Goal: Information Seeking & Learning: Check status

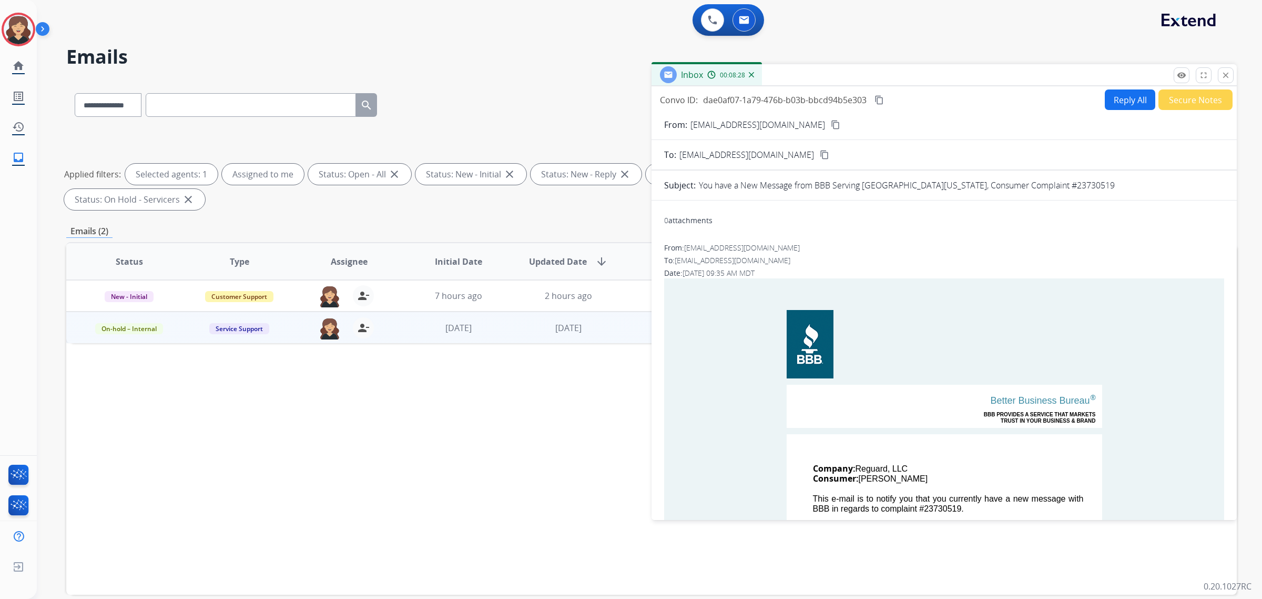
select select "**********"
click at [1229, 74] on mat-icon "close" at bounding box center [1225, 74] width 9 height 9
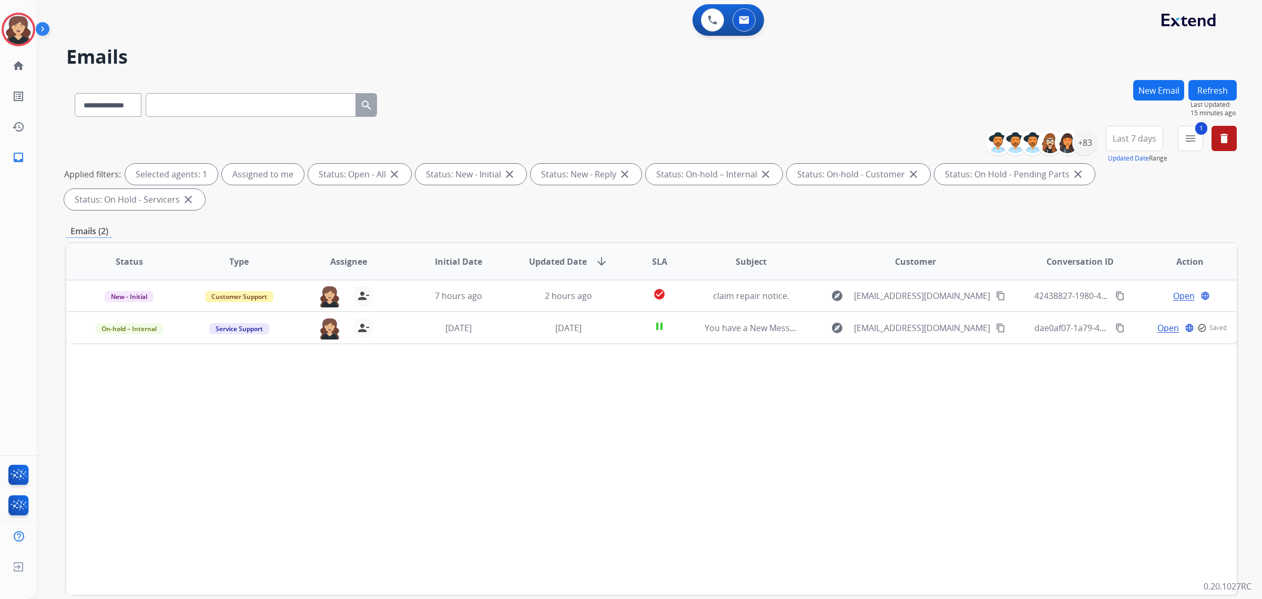
click at [322, 119] on div "**********" at bounding box center [225, 103] width 319 height 36
click at [317, 99] on input "text" at bounding box center [251, 105] width 210 height 24
paste input "**********"
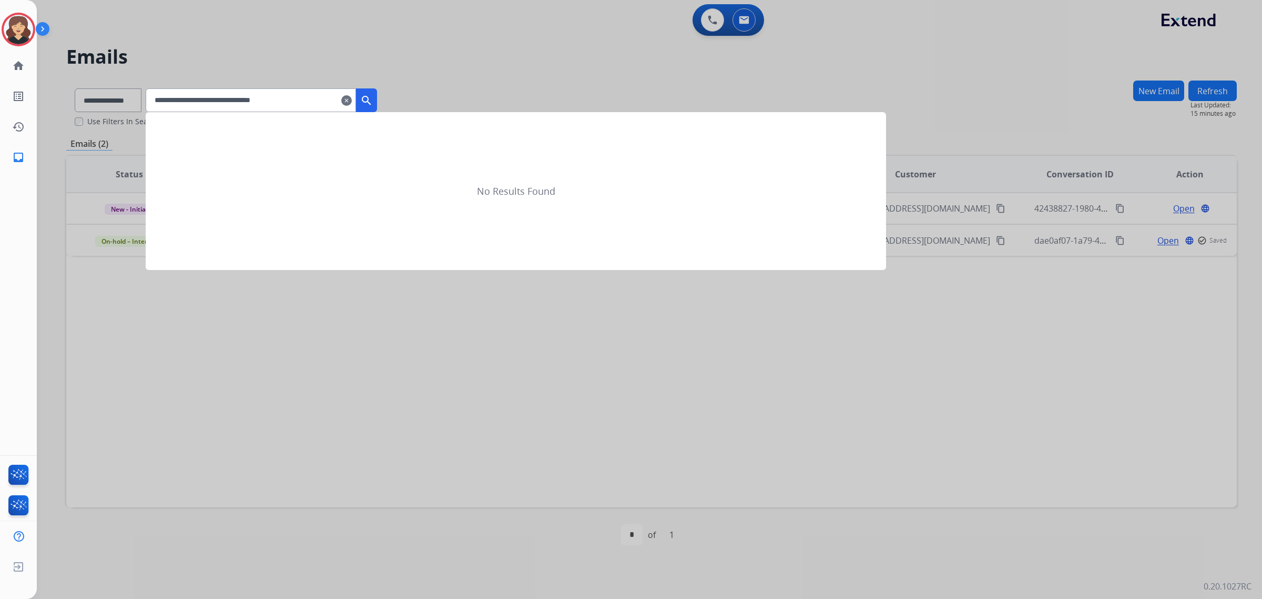
type input "**********"
click at [377, 103] on button "search" at bounding box center [366, 100] width 21 height 24
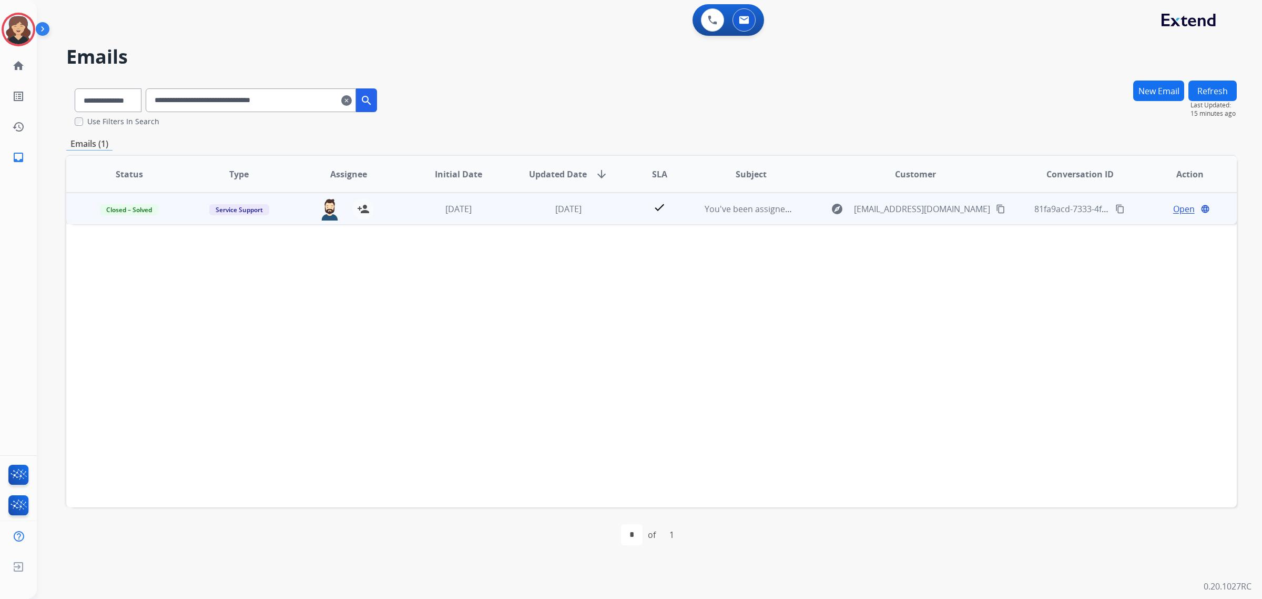
click at [1173, 211] on span "Open" at bounding box center [1184, 208] width 22 height 13
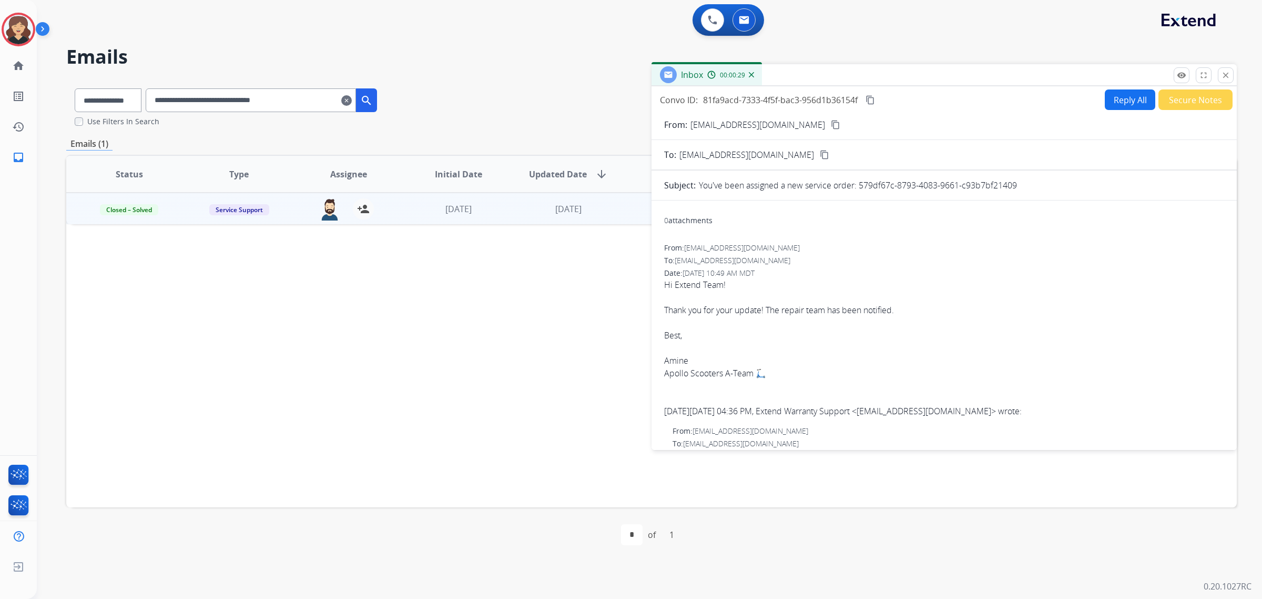
click at [1226, 84] on div "Inbox 00:00:29" at bounding box center [944, 75] width 585 height 22
click at [1225, 80] on button "close Close" at bounding box center [1226, 75] width 16 height 16
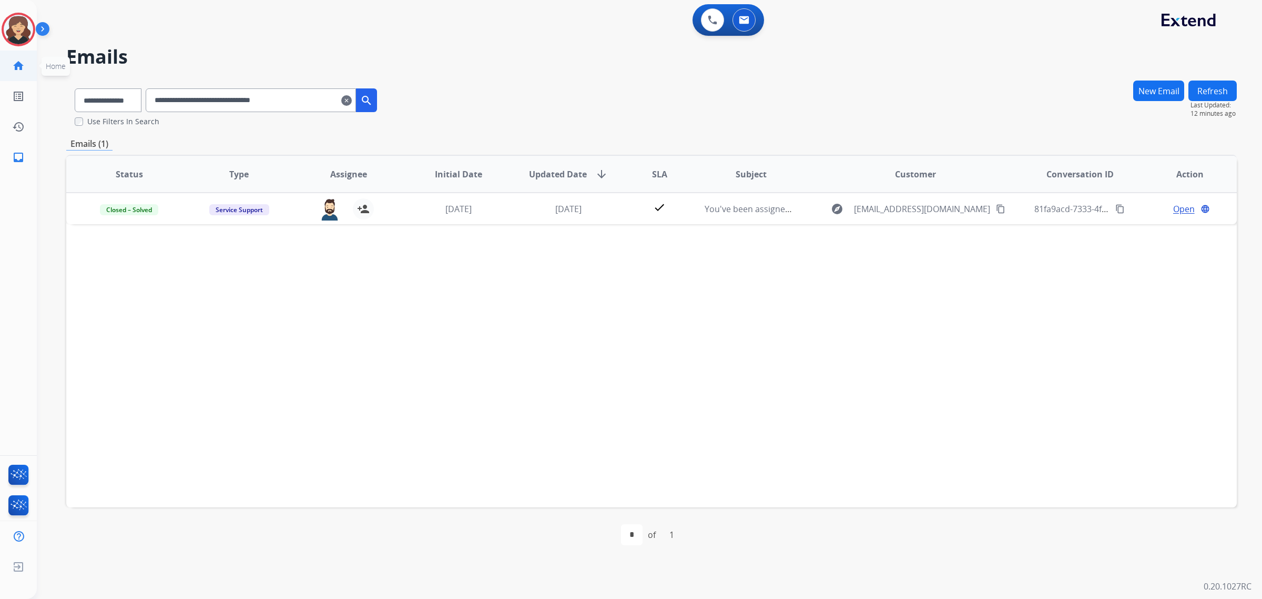
click at [16, 66] on mat-icon "home" at bounding box center [18, 65] width 13 height 13
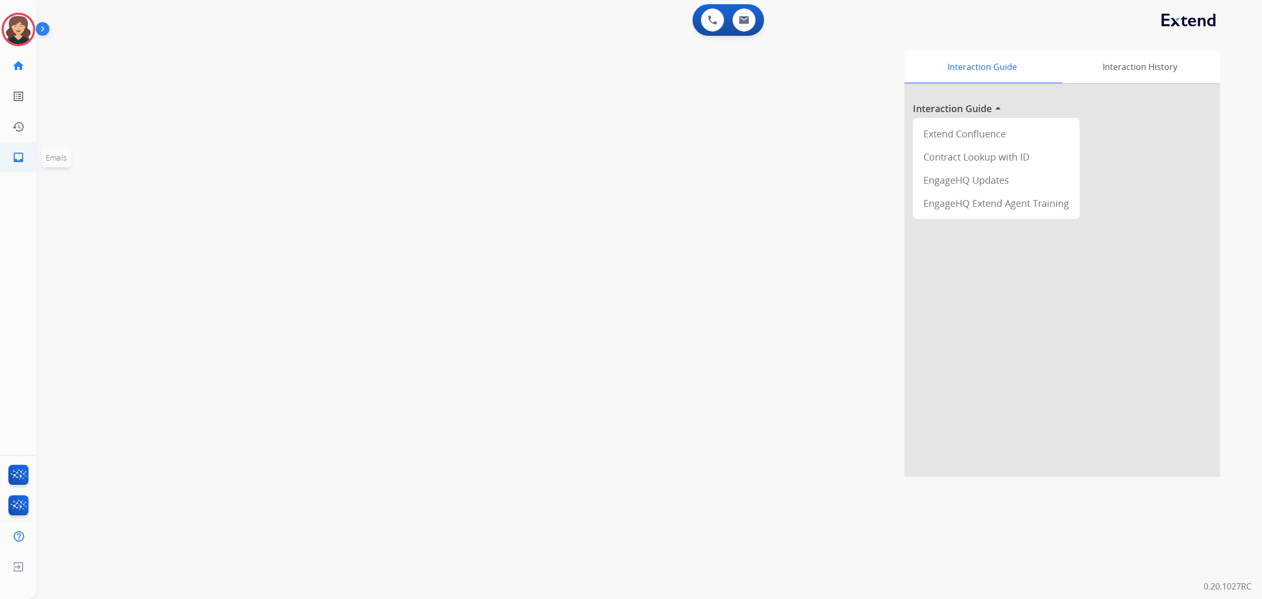
click at [18, 159] on mat-icon "inbox" at bounding box center [18, 157] width 13 height 13
select select "**********"
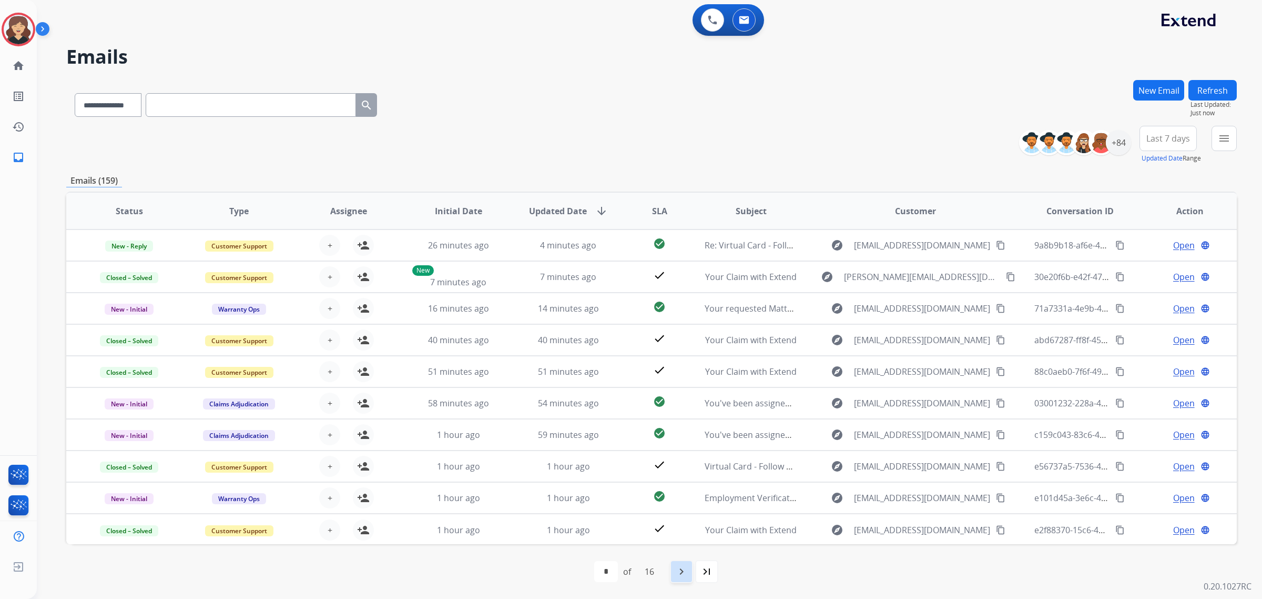
click at [681, 571] on mat-icon "navigate_next" at bounding box center [681, 571] width 13 height 13
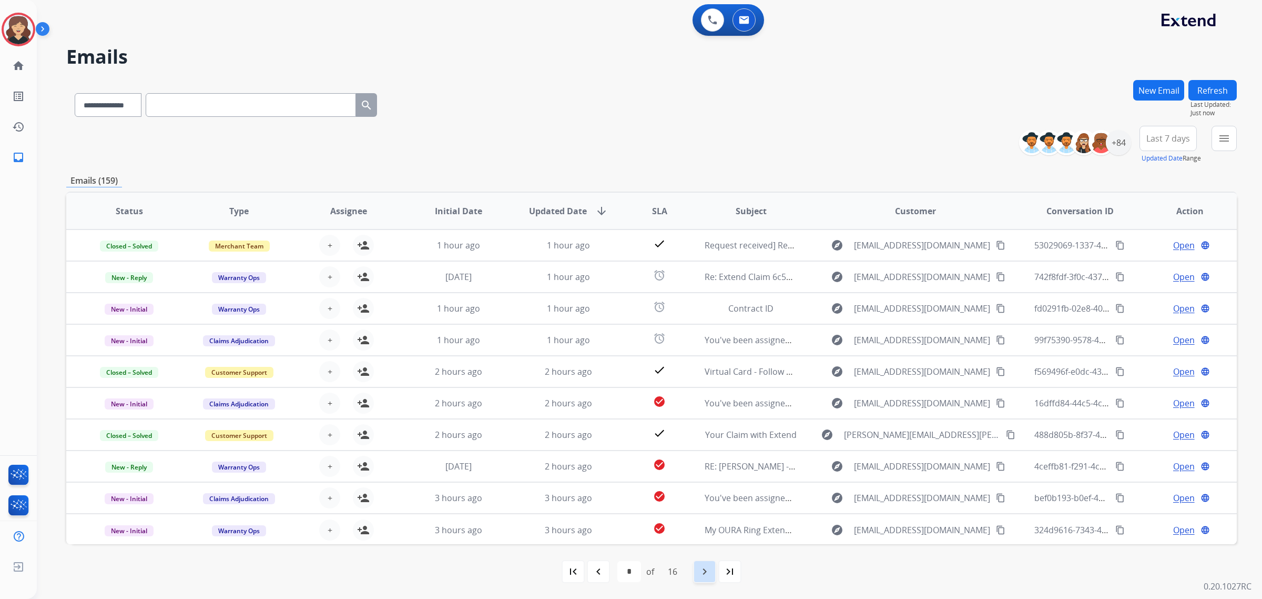
click at [705, 576] on mat-icon "navigate_next" at bounding box center [704, 571] width 13 height 13
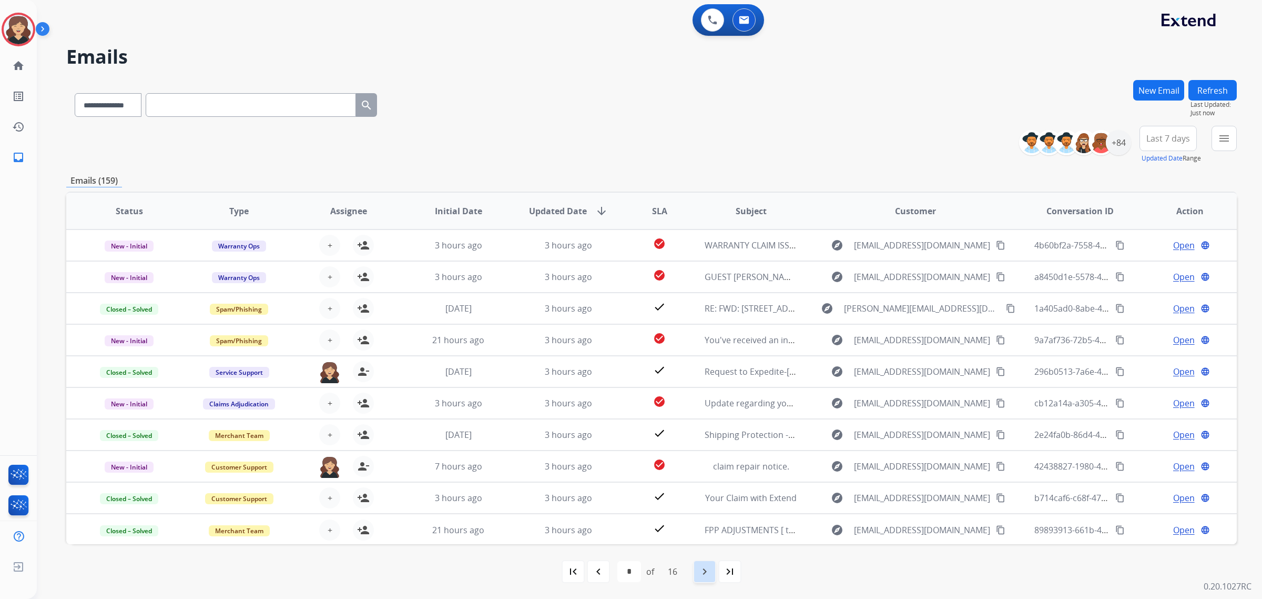
click at [706, 574] on mat-icon "navigate_next" at bounding box center [704, 571] width 13 height 13
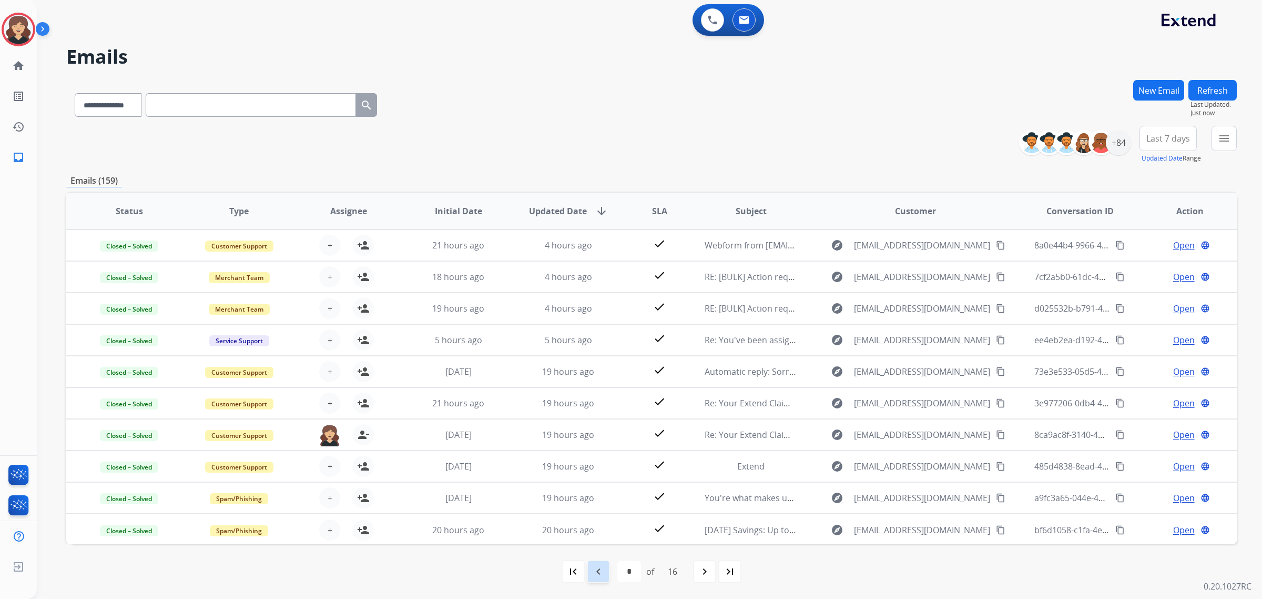
click at [598, 569] on mat-icon "navigate_before" at bounding box center [598, 571] width 13 height 13
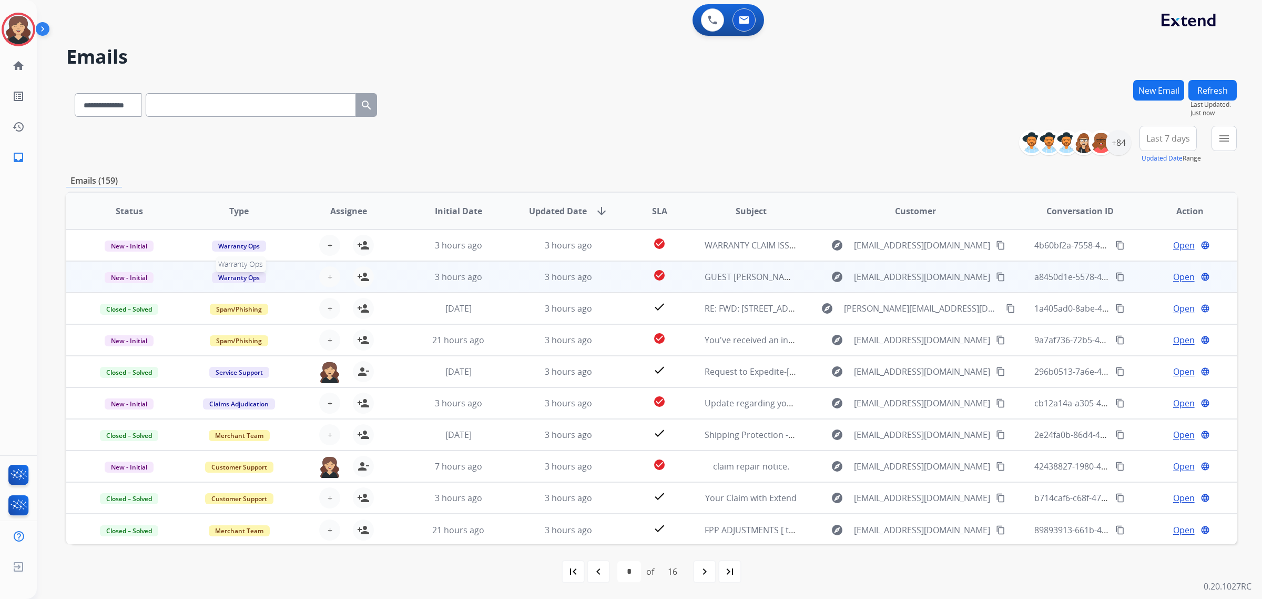
click at [278, 279] on div "Warranty Ops" at bounding box center [239, 276] width 93 height 13
click at [180, 279] on td "Warranty Ops Claims Adjudication Customer Support Dev Test Escalation Service S…" at bounding box center [231, 277] width 110 height 32
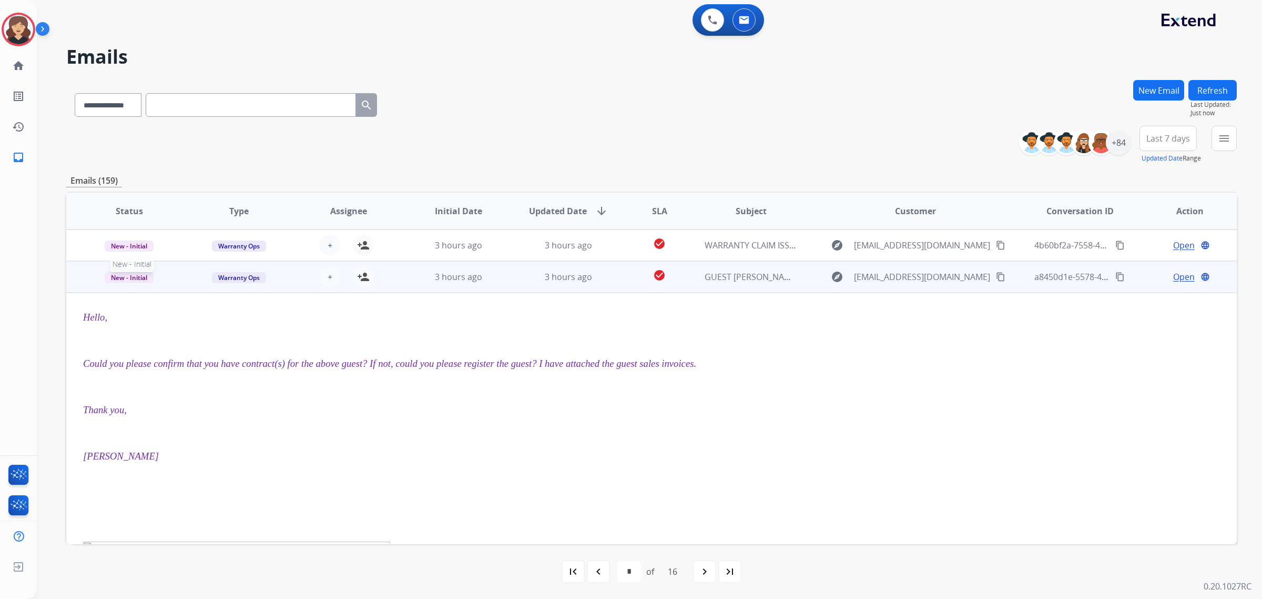
click at [171, 272] on p "New - Initial" at bounding box center [129, 276] width 93 height 13
click at [555, 114] on div "**********" at bounding box center [651, 103] width 1171 height 46
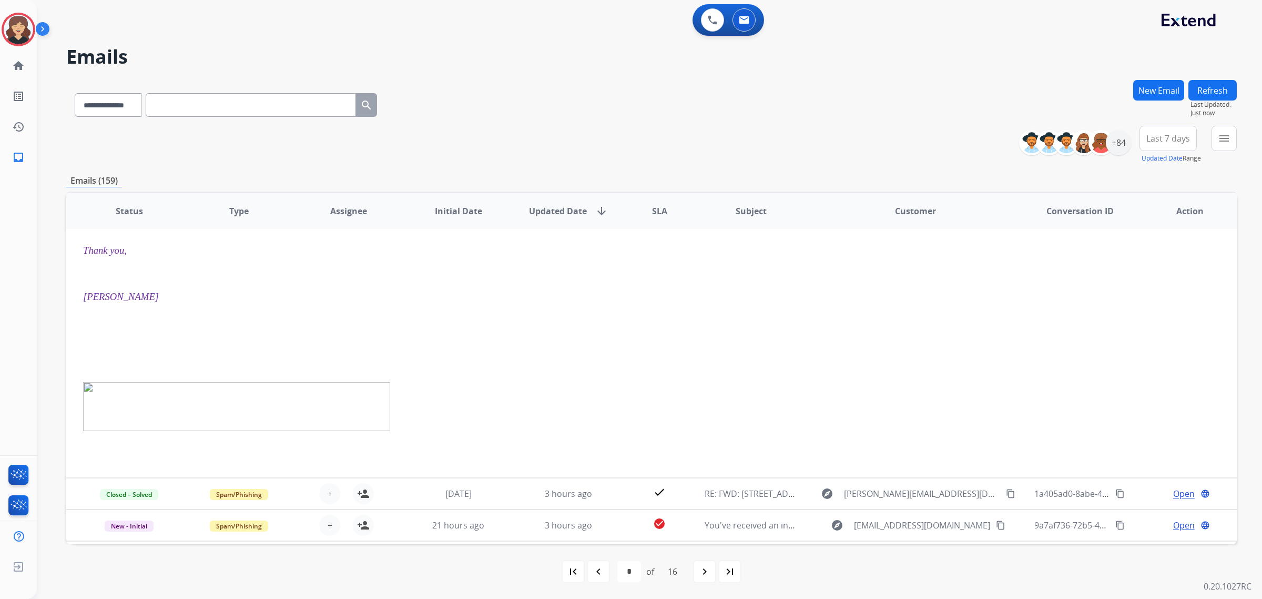
scroll to position [329, 0]
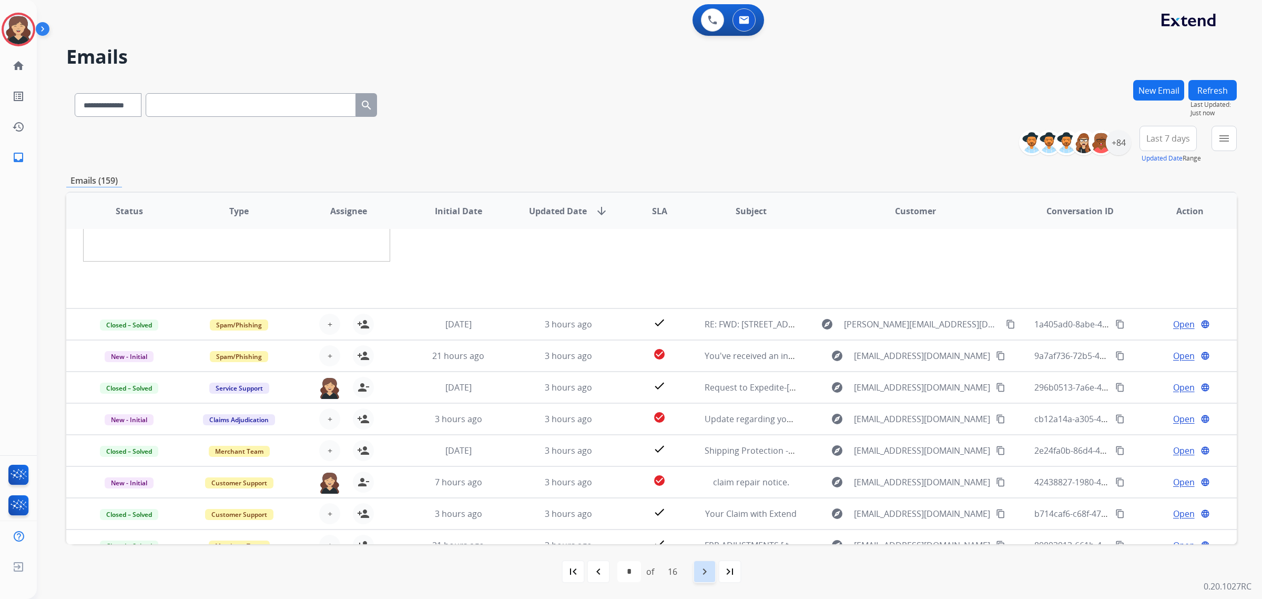
click at [707, 571] on mat-icon "navigate_next" at bounding box center [704, 571] width 13 height 13
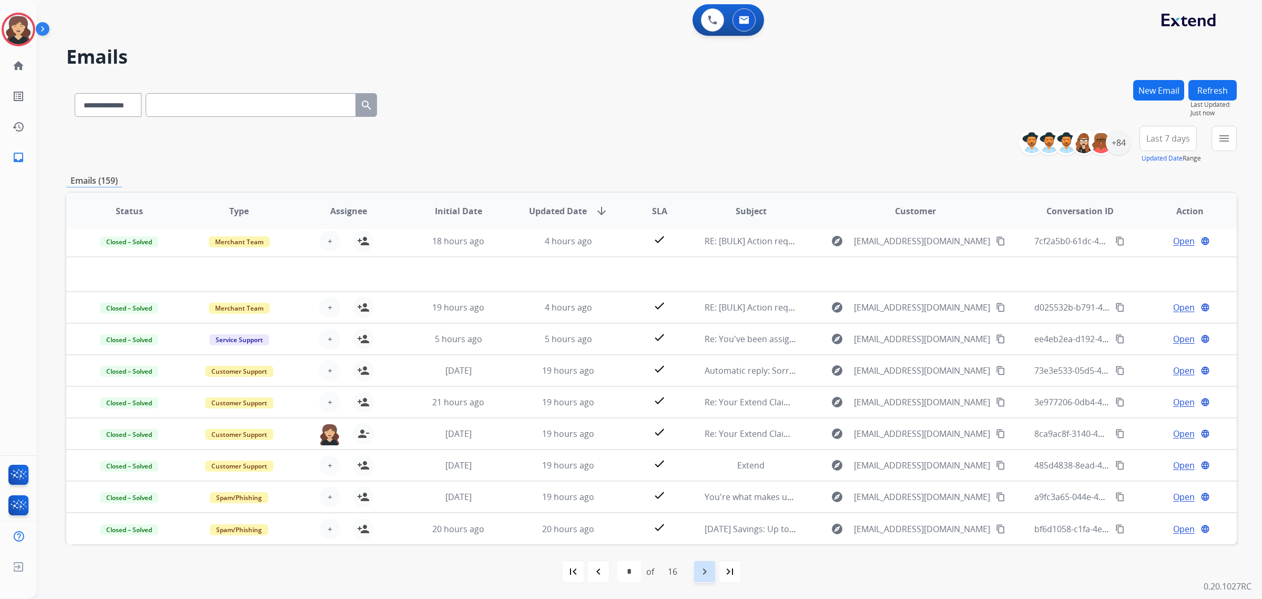
scroll to position [35, 0]
click at [1216, 89] on button "Refresh" at bounding box center [1213, 90] width 48 height 21
click at [1218, 148] on button "menu Filters" at bounding box center [1224, 138] width 25 height 25
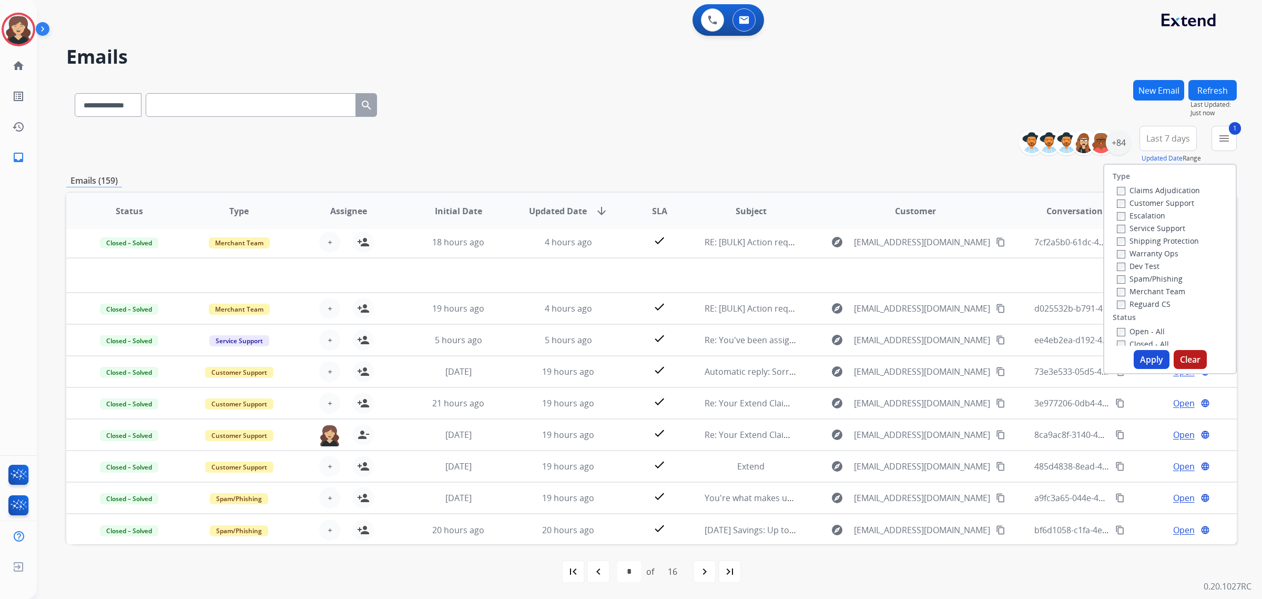
click at [1145, 358] on button "Apply" at bounding box center [1152, 359] width 36 height 19
select select "*"
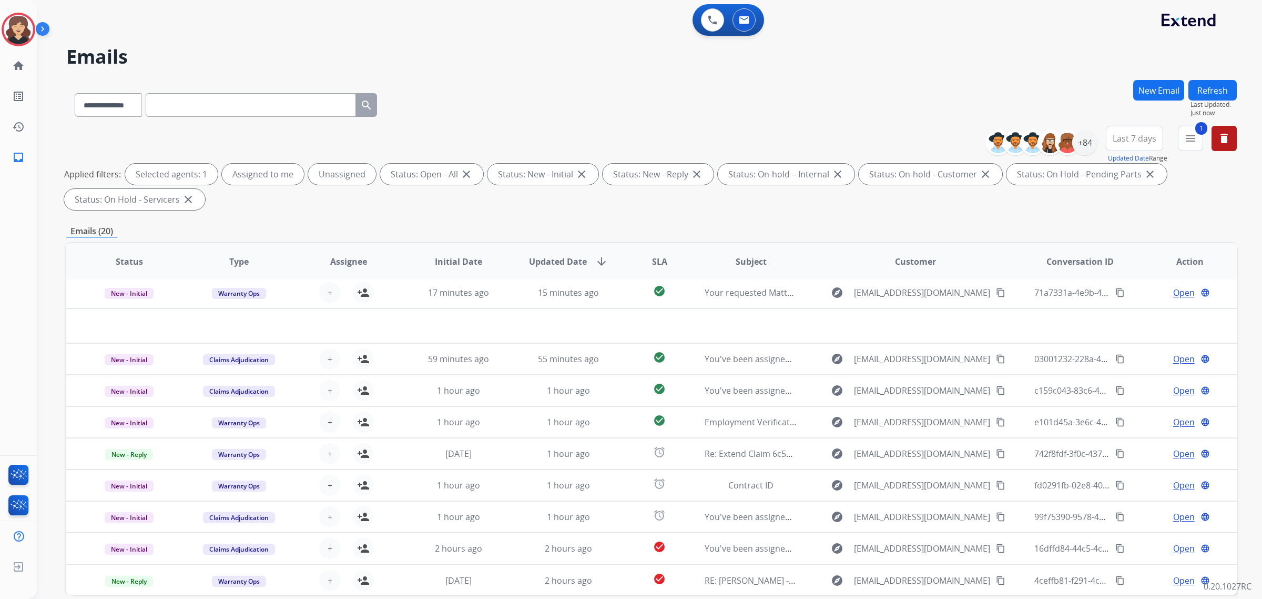
click at [1122, 140] on span "Last 7 days" at bounding box center [1135, 138] width 44 height 4
click at [1113, 263] on div "Last 90 days" at bounding box center [1131, 266] width 58 height 16
click at [1088, 138] on div "+84" at bounding box center [1084, 142] width 25 height 25
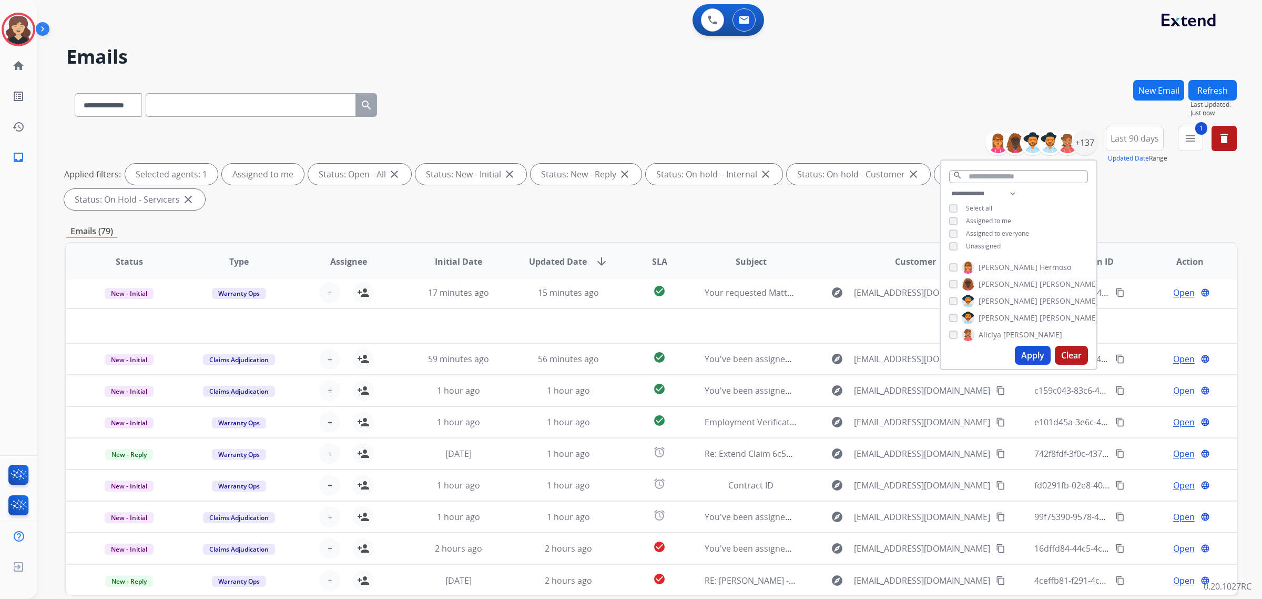
drag, startPoint x: 1028, startPoint y: 357, endPoint x: 1018, endPoint y: 362, distance: 11.8
click at [1021, 360] on button "Apply" at bounding box center [1033, 355] width 36 height 19
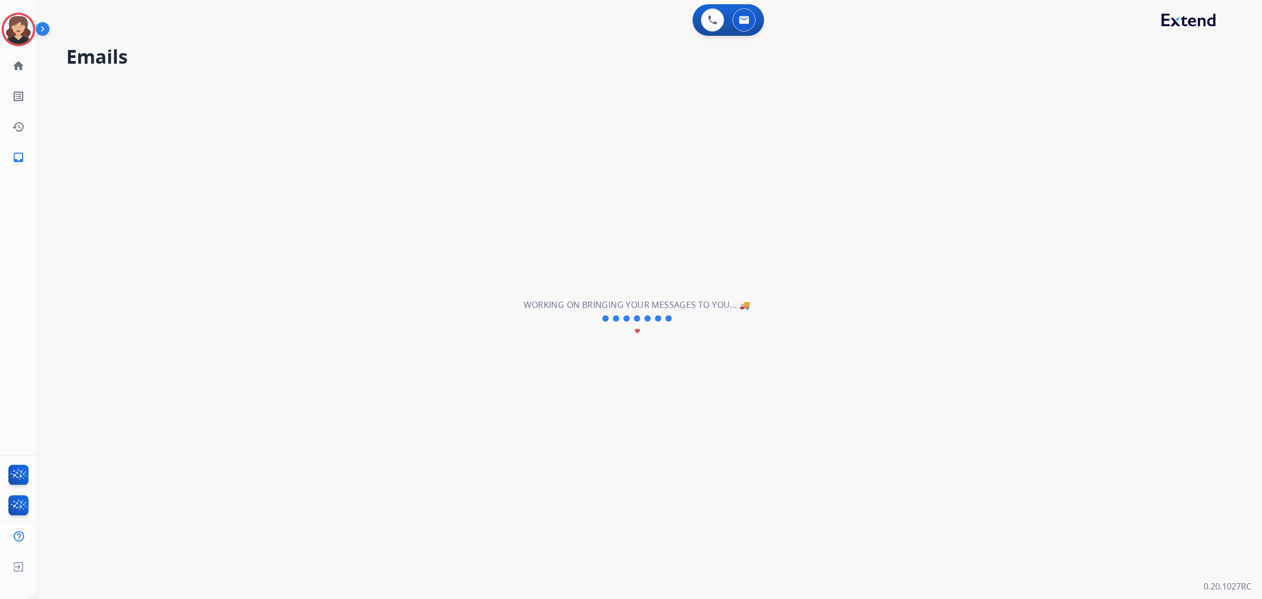
scroll to position [0, 0]
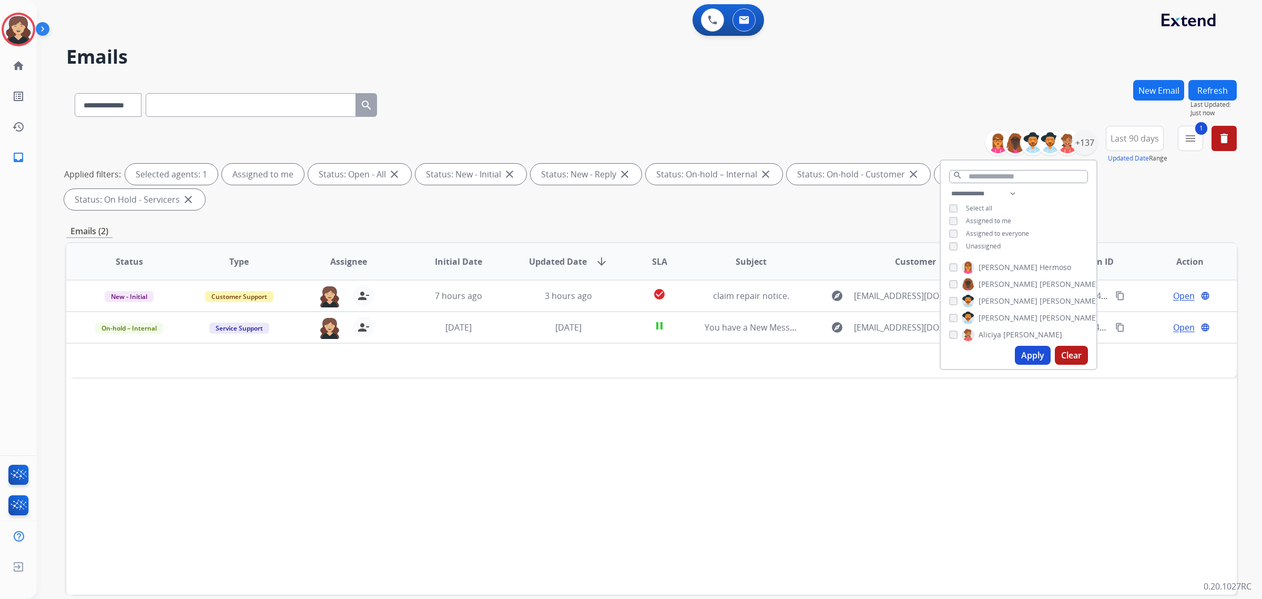
click at [877, 82] on div "**********" at bounding box center [651, 103] width 1171 height 46
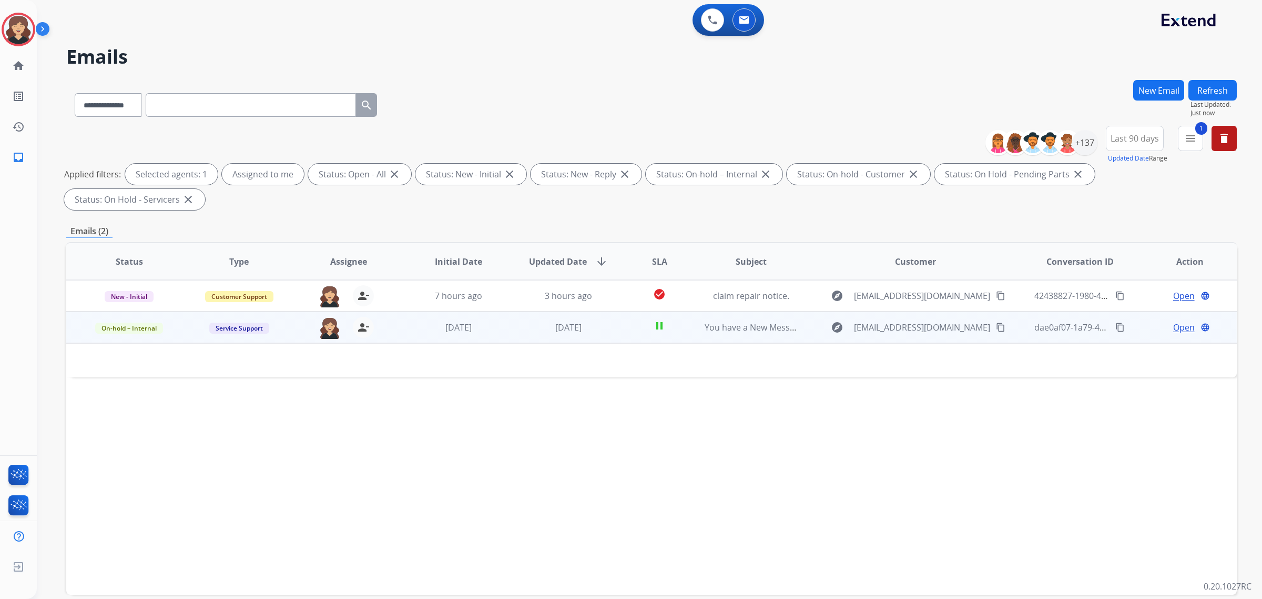
click at [1178, 321] on span "Open" at bounding box center [1184, 327] width 22 height 13
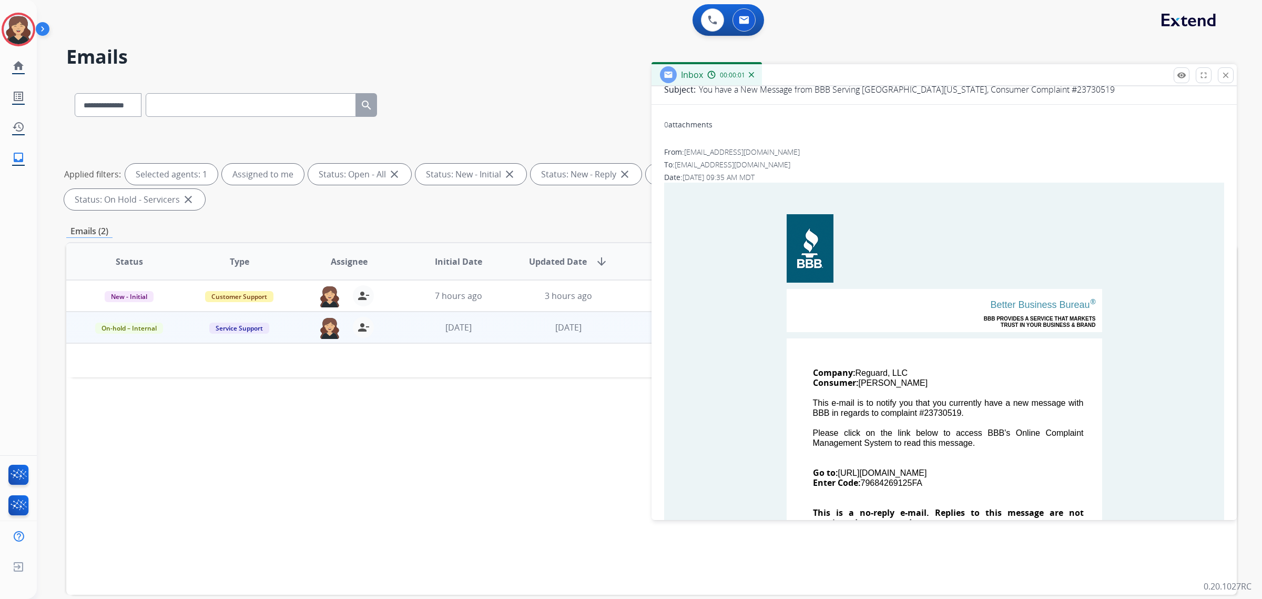
scroll to position [197, 0]
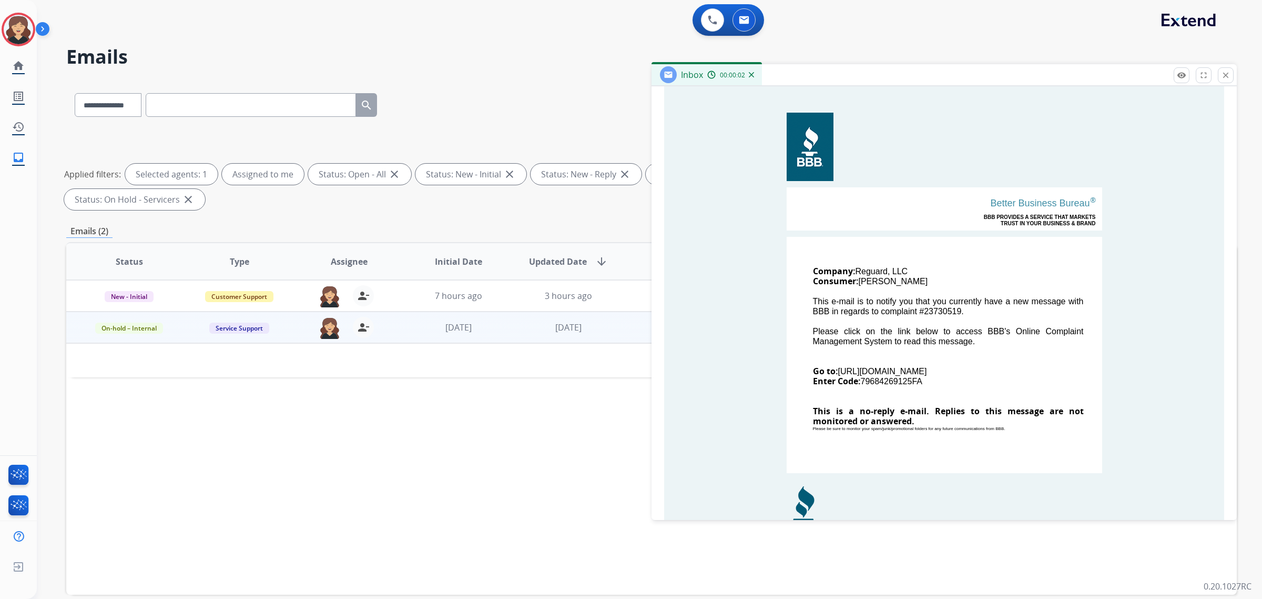
drag, startPoint x: 939, startPoint y: 379, endPoint x: 859, endPoint y: 379, distance: 80.5
click at [859, 379] on td "Company: Reguard, LLC Consumer: [PERSON_NAME] This e-mail is to notify you that…" at bounding box center [945, 355] width 316 height 236
copy td "79684269125FA"
click at [905, 372] on td "Company: Reguard, LLC Consumer: [PERSON_NAME] This e-mail is to notify you that…" at bounding box center [945, 355] width 316 height 236
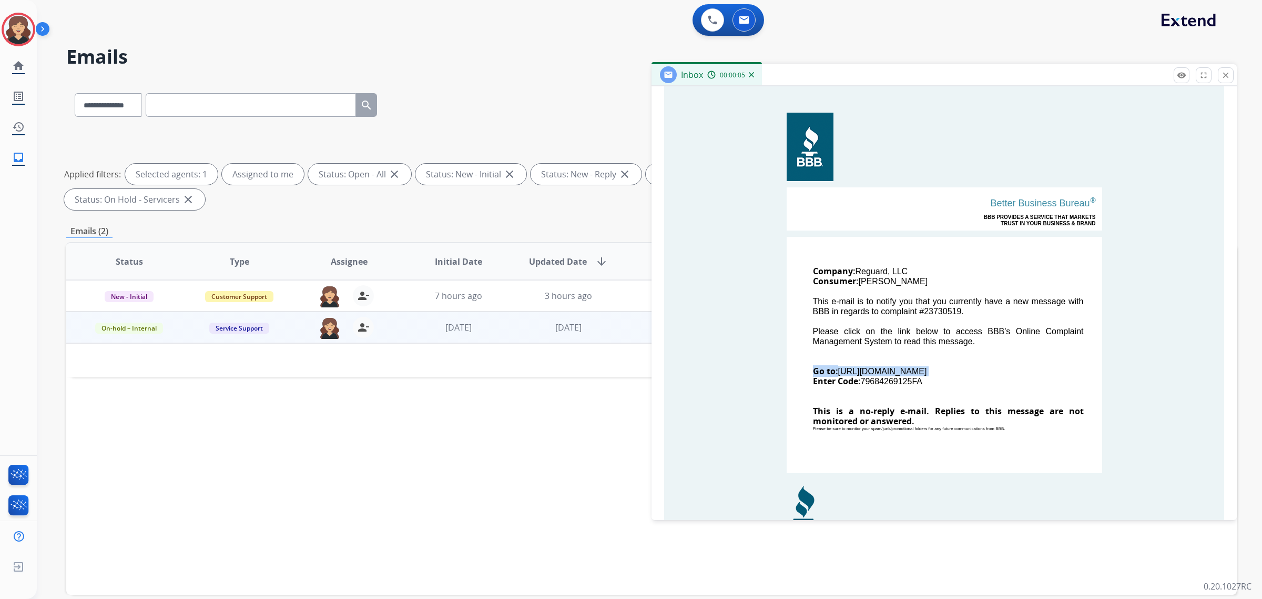
click at [905, 372] on td "Company: Reguard, LLC Consumer: [PERSON_NAME] This e-mail is to notify you that…" at bounding box center [945, 355] width 316 height 236
copy td "Go to: [URL][DOMAIN_NAME]"
drag, startPoint x: 931, startPoint y: 381, endPoint x: 870, endPoint y: 379, distance: 60.5
click at [863, 379] on td "Company: Reguard, LLC Consumer: [PERSON_NAME] This e-mail is to notify you that…" at bounding box center [945, 355] width 316 height 236
copy td "9684269125FA"
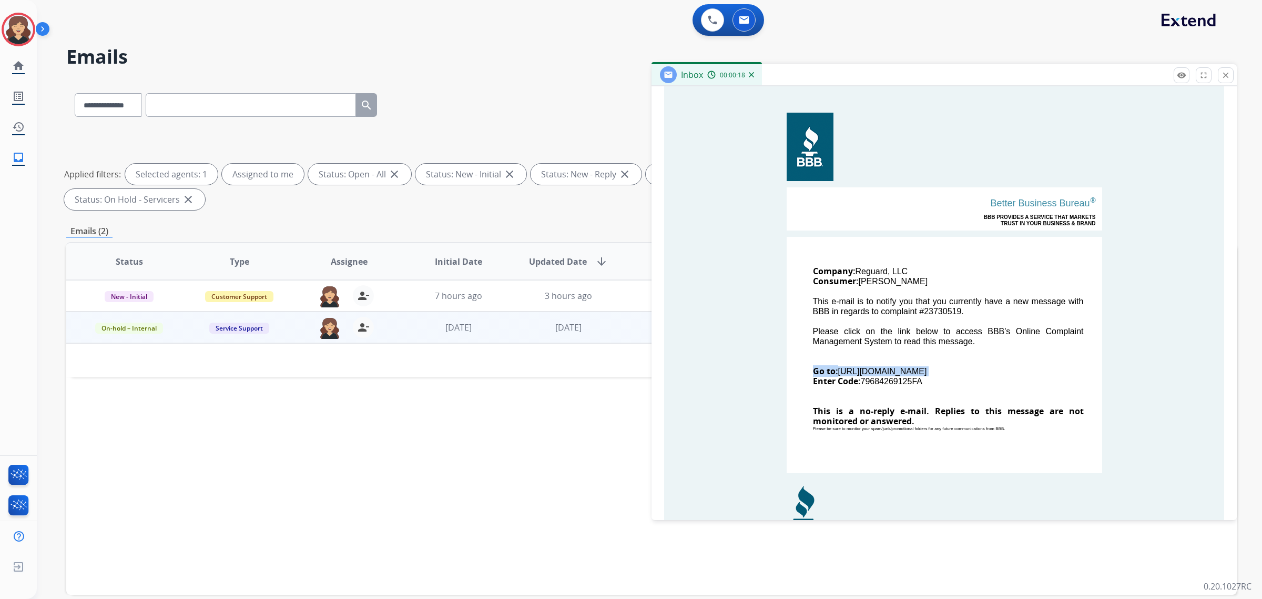
click at [876, 381] on td "Company: Reguard, LLC Consumer: [PERSON_NAME] This e-mail is to notify you that…" at bounding box center [945, 355] width 316 height 236
click at [939, 381] on td "Company: Reguard, LLC Consumer: [PERSON_NAME] This e-mail is to notify you that…" at bounding box center [945, 355] width 316 height 236
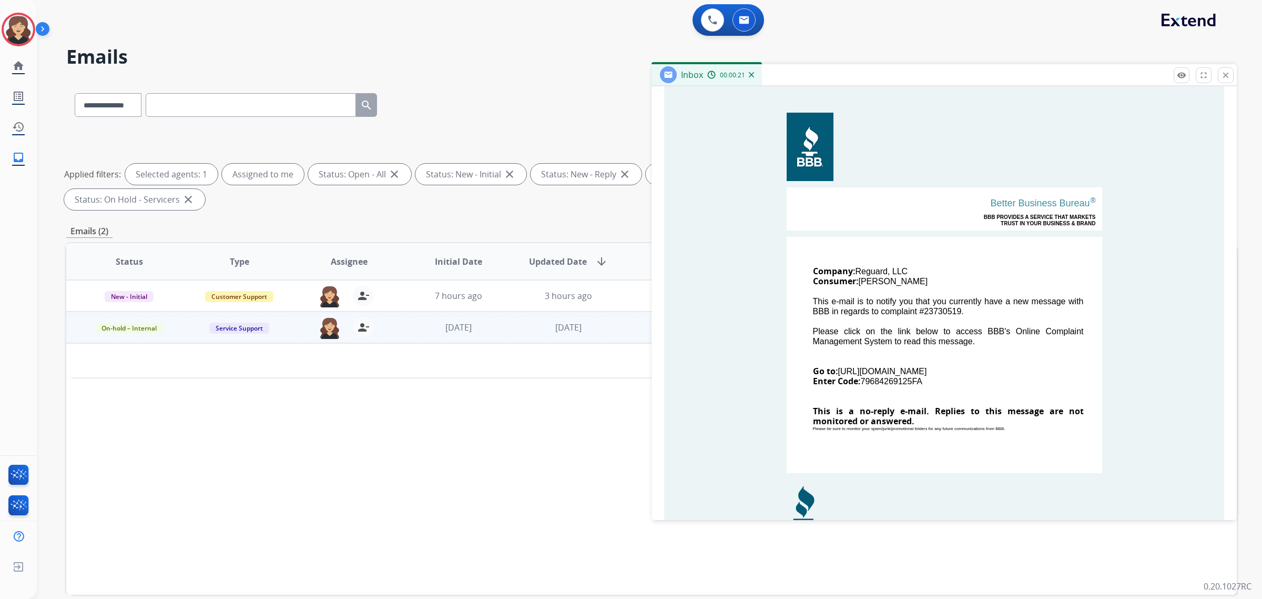
drag, startPoint x: 937, startPoint y: 381, endPoint x: 860, endPoint y: 382, distance: 76.8
click at [860, 382] on td "Company: Reguard, LLC Consumer: [PERSON_NAME] This e-mail is to notify you that…" at bounding box center [945, 355] width 316 height 236
copy td "79684269125FA"
click at [1231, 75] on button "close Close" at bounding box center [1226, 75] width 16 height 16
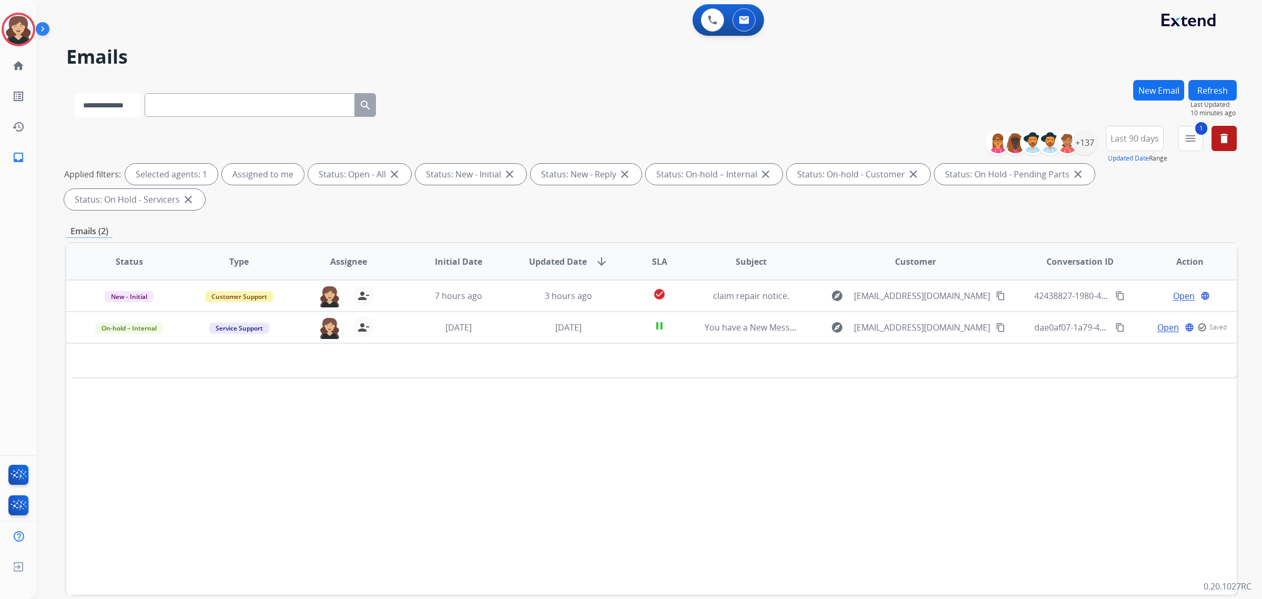
click at [107, 111] on select "**********" at bounding box center [108, 105] width 66 height 24
select select "**********"
click at [75, 93] on select "**********" at bounding box center [108, 105] width 66 height 24
click at [219, 117] on div "**********" at bounding box center [225, 103] width 319 height 36
click at [225, 108] on input "text" at bounding box center [251, 105] width 210 height 24
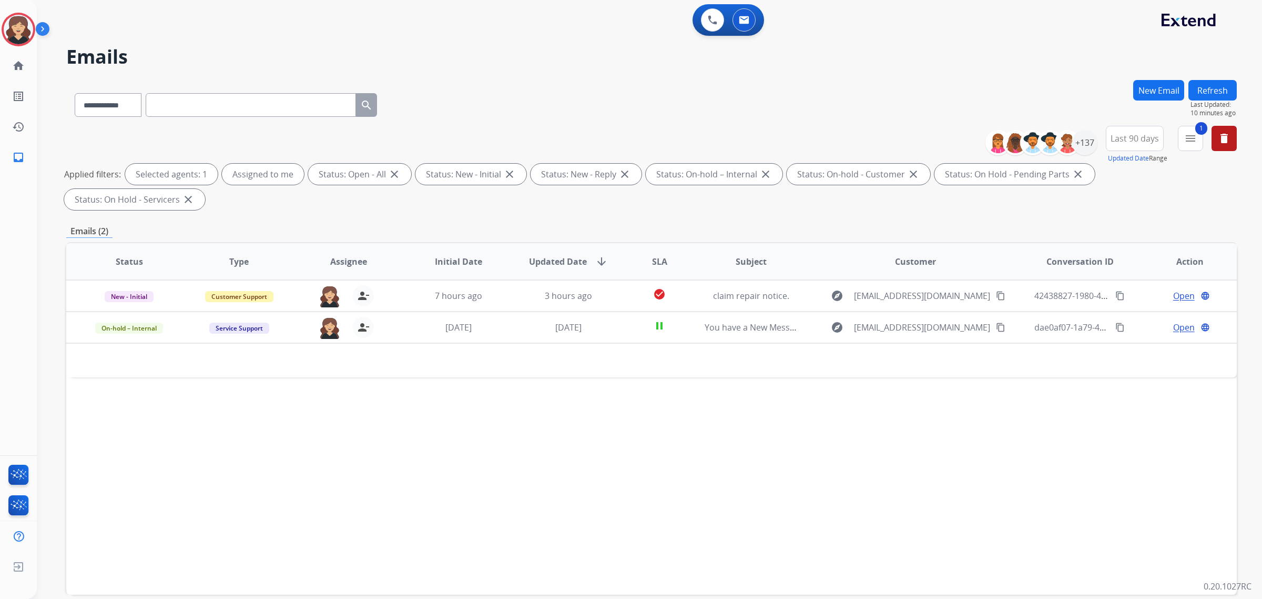
paste input "**********"
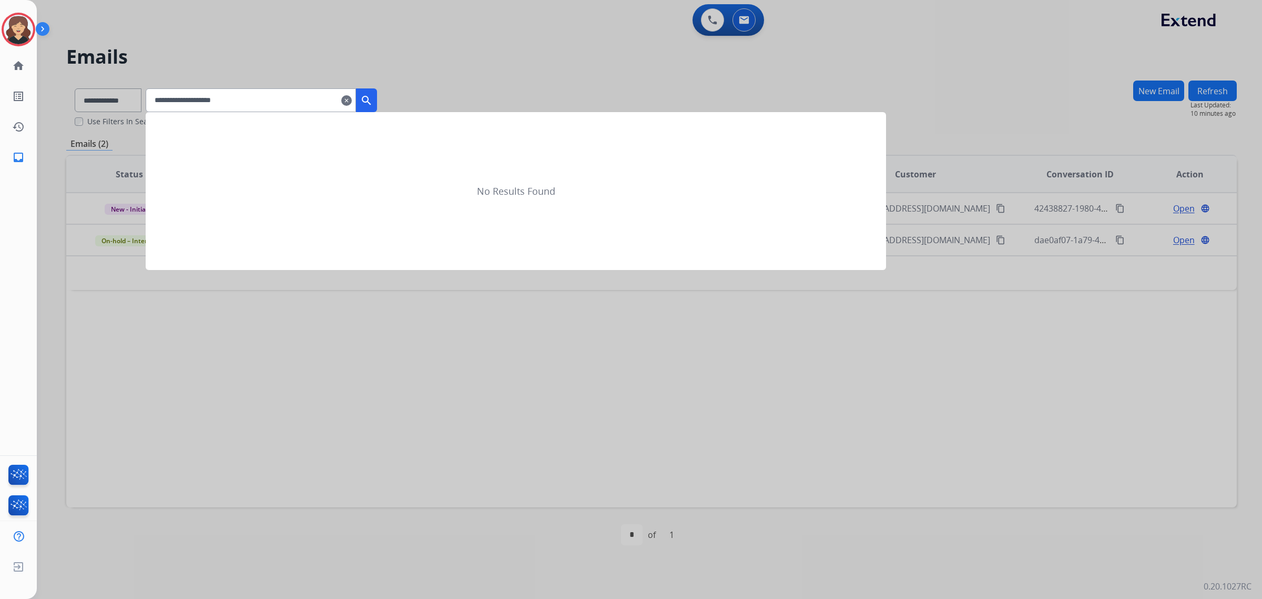
type input "**********"
click at [373, 98] on mat-icon "search" at bounding box center [366, 100] width 13 height 13
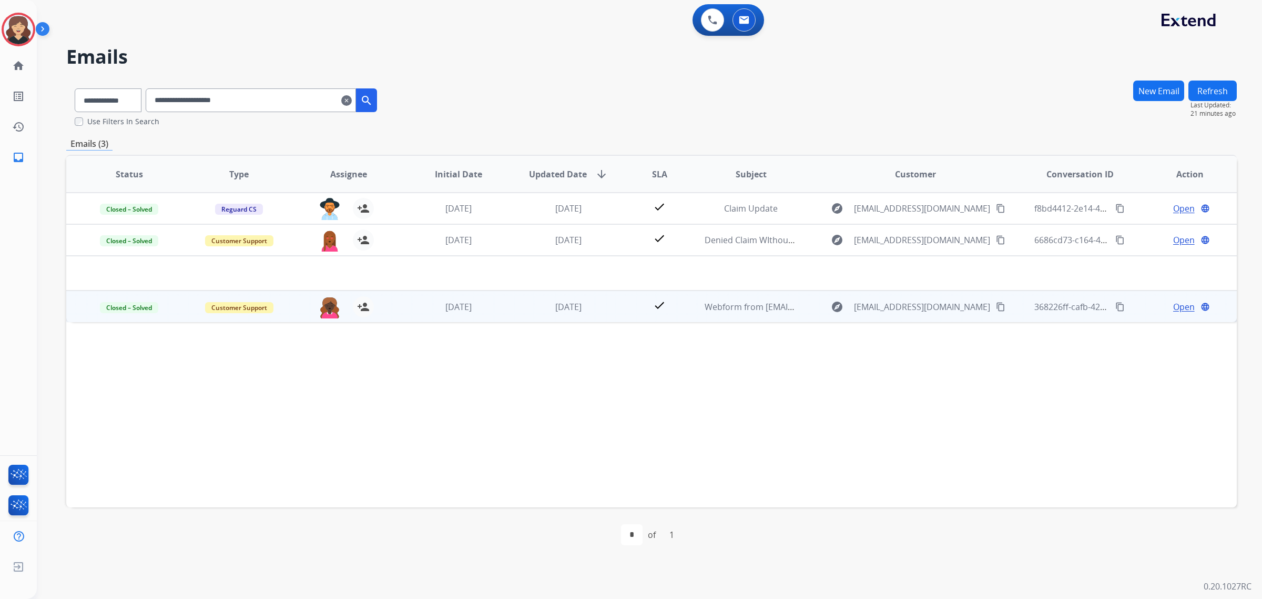
click at [1115, 306] on mat-icon "content_copy" at bounding box center [1119, 306] width 9 height 9
click at [1176, 300] on span "Open" at bounding box center [1184, 306] width 22 height 13
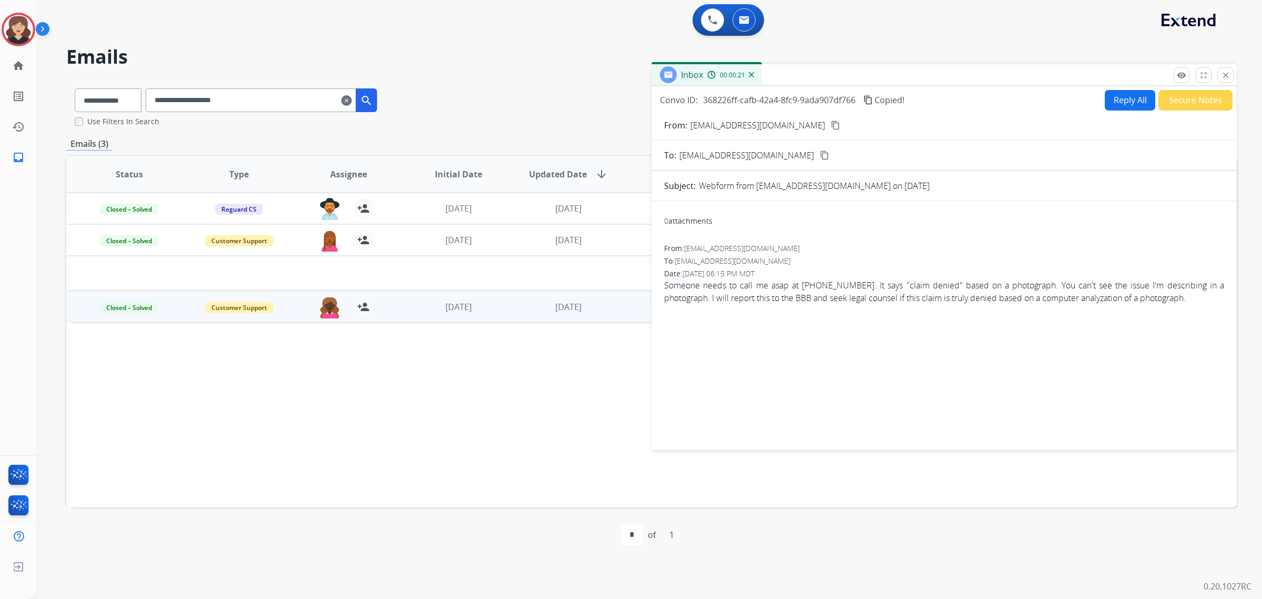
click at [796, 288] on span "Someone needs to call me asap at [PHONE_NUMBER]. It says "claim denied" based o…" at bounding box center [944, 291] width 560 height 25
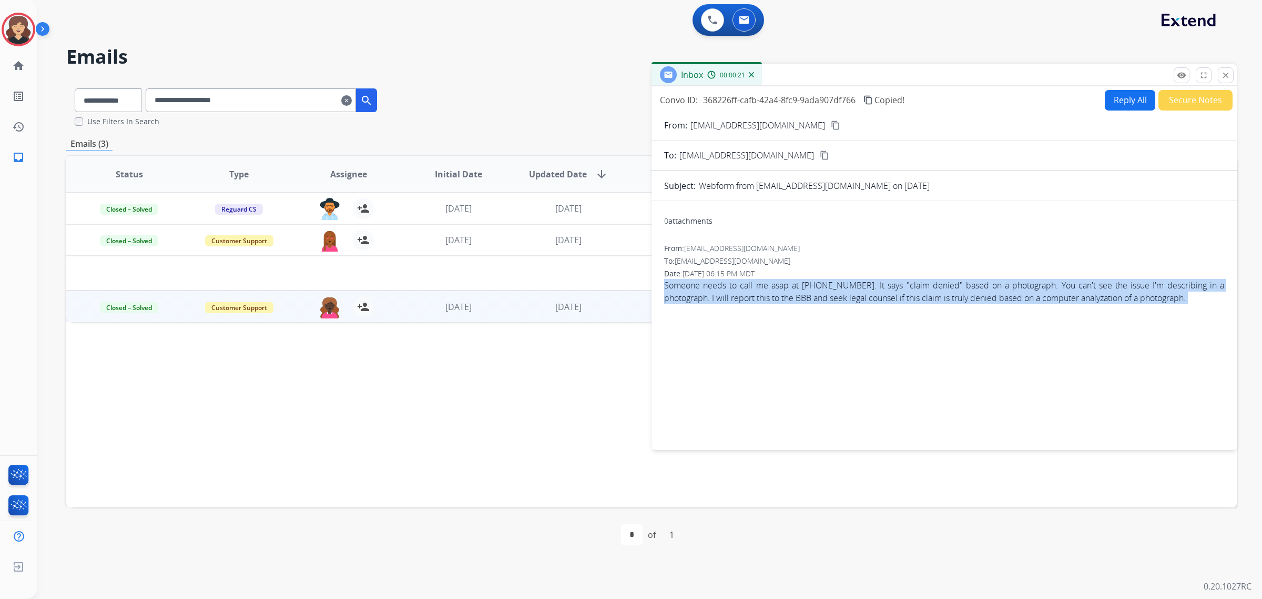
click at [796, 288] on span "Someone needs to call me asap at [PHONE_NUMBER]. It says "claim denied" based o…" at bounding box center [944, 291] width 560 height 25
copy app-emails-table "Someone needs to call me asap at [PHONE_NUMBER]. It says "claim denied" based o…"
click at [1181, 72] on mat-icon "remove_red_eye" at bounding box center [1181, 74] width 9 height 9
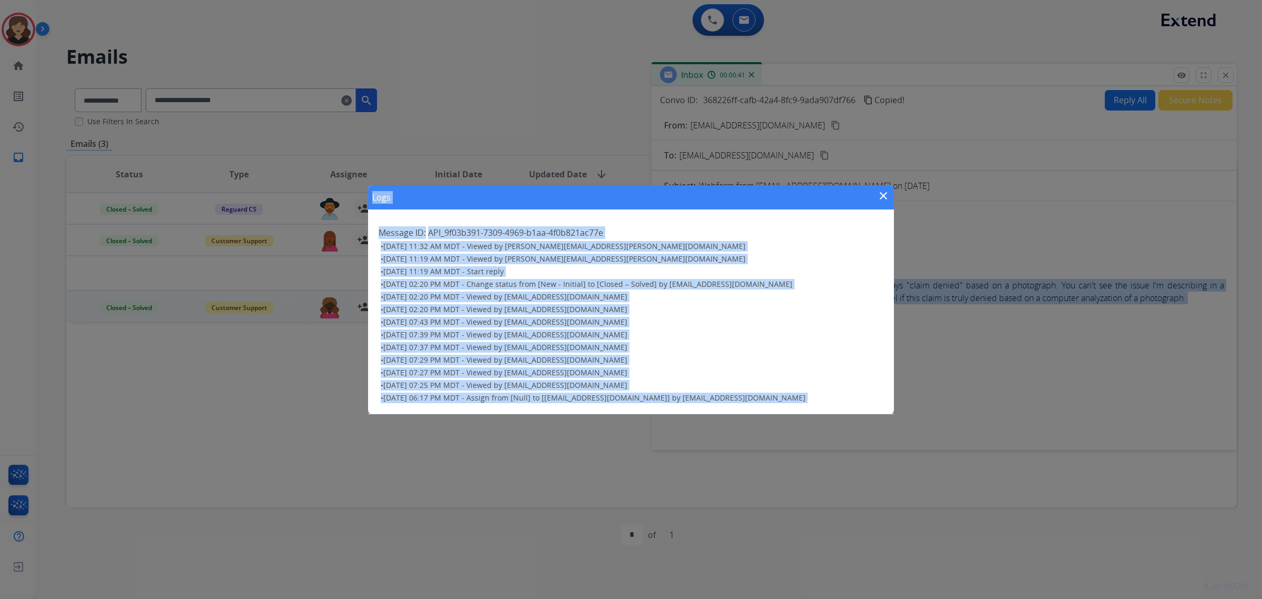
click at [669, 338] on h3 "• [DATE] 07:39 PM MDT - Viewed by [EMAIL_ADDRESS][DOMAIN_NAME]" at bounding box center [632, 334] width 503 height 11
drag, startPoint x: 800, startPoint y: 233, endPoint x: 793, endPoint y: 233, distance: 7.9
click at [800, 233] on h2 "Message ID: API_9f03b391-7309-4969-b1aa-4f0b821ac77e" at bounding box center [631, 232] width 505 height 13
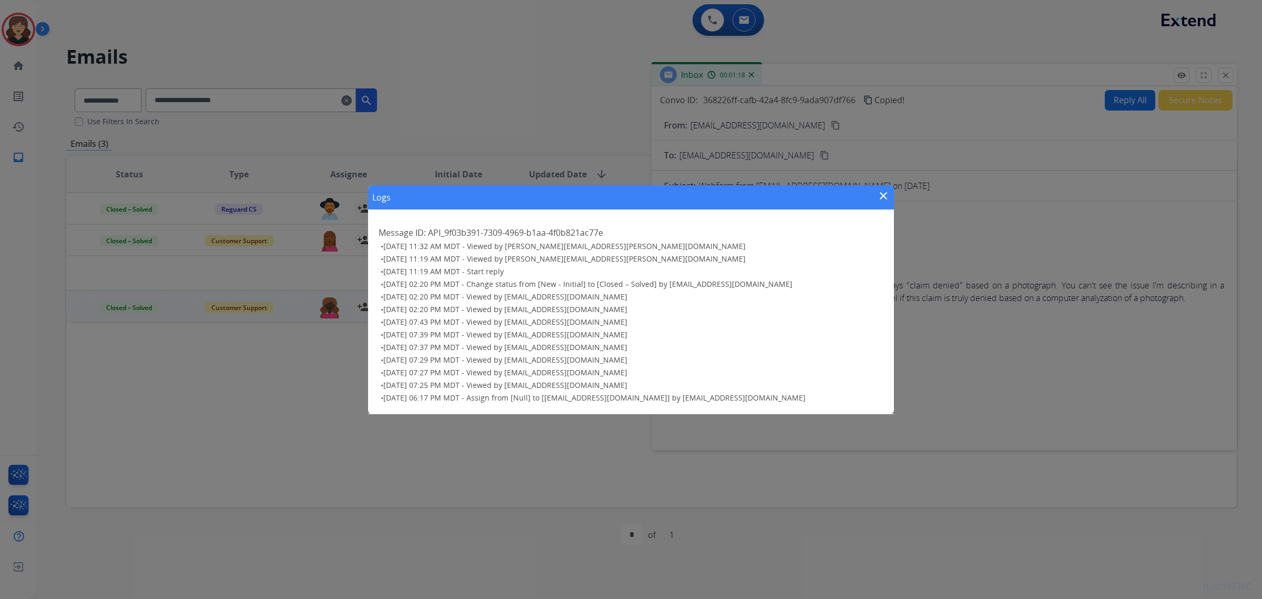
click at [887, 190] on mat-icon "close" at bounding box center [883, 195] width 13 height 13
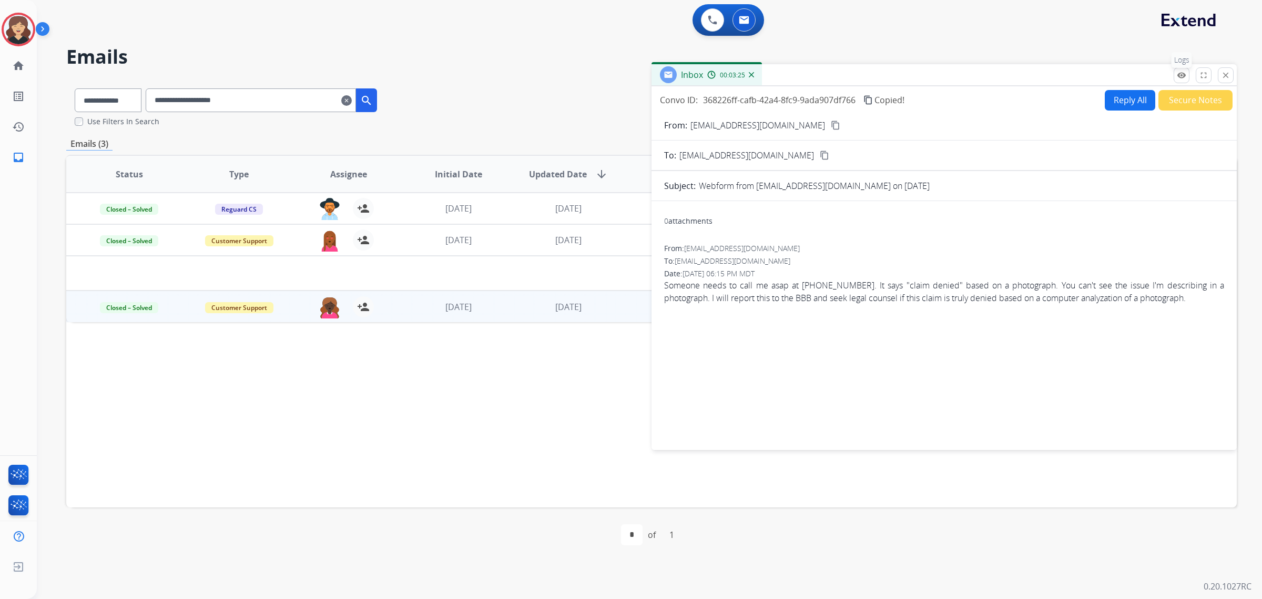
click at [1177, 75] on mat-icon "remove_red_eye" at bounding box center [1181, 74] width 9 height 9
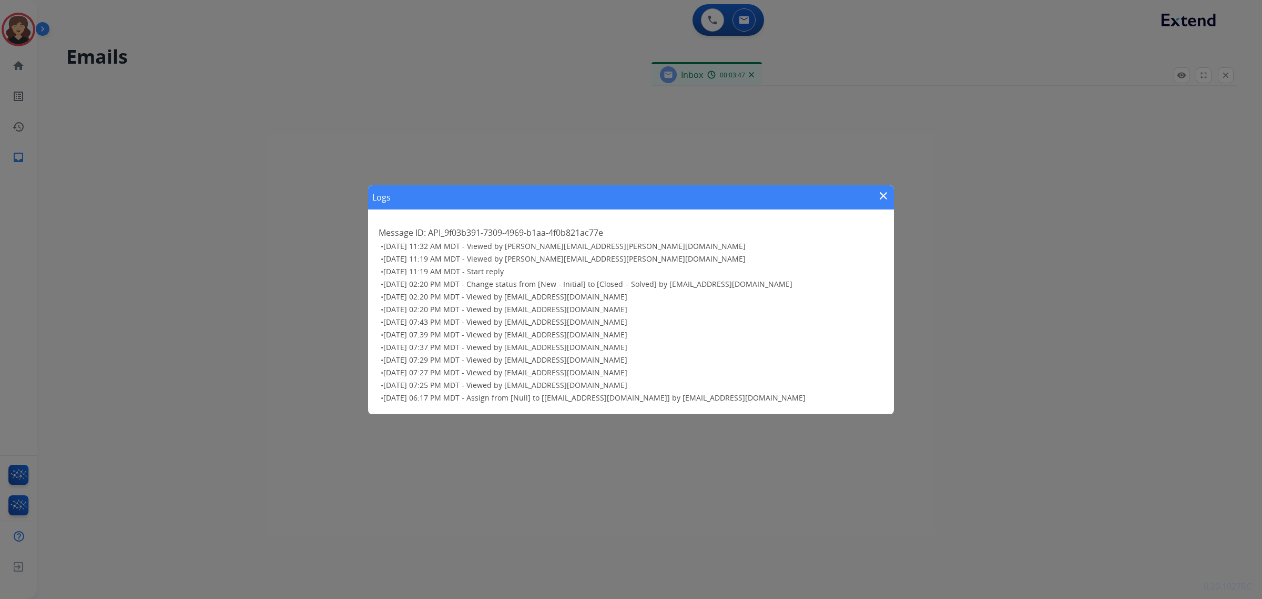
click at [544, 282] on span "[DATE] 02:20 PM MDT - Change status from [New - Initial] to [Closed – Solved] b…" at bounding box center [587, 284] width 409 height 10
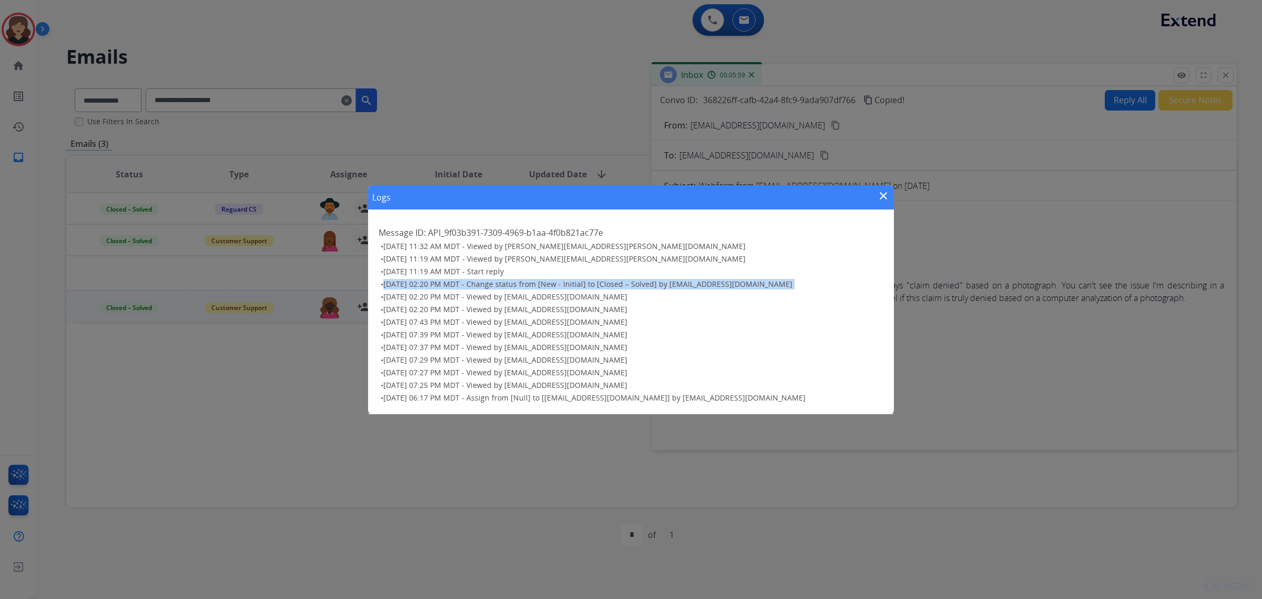
click at [882, 194] on mat-icon "close" at bounding box center [883, 195] width 13 height 13
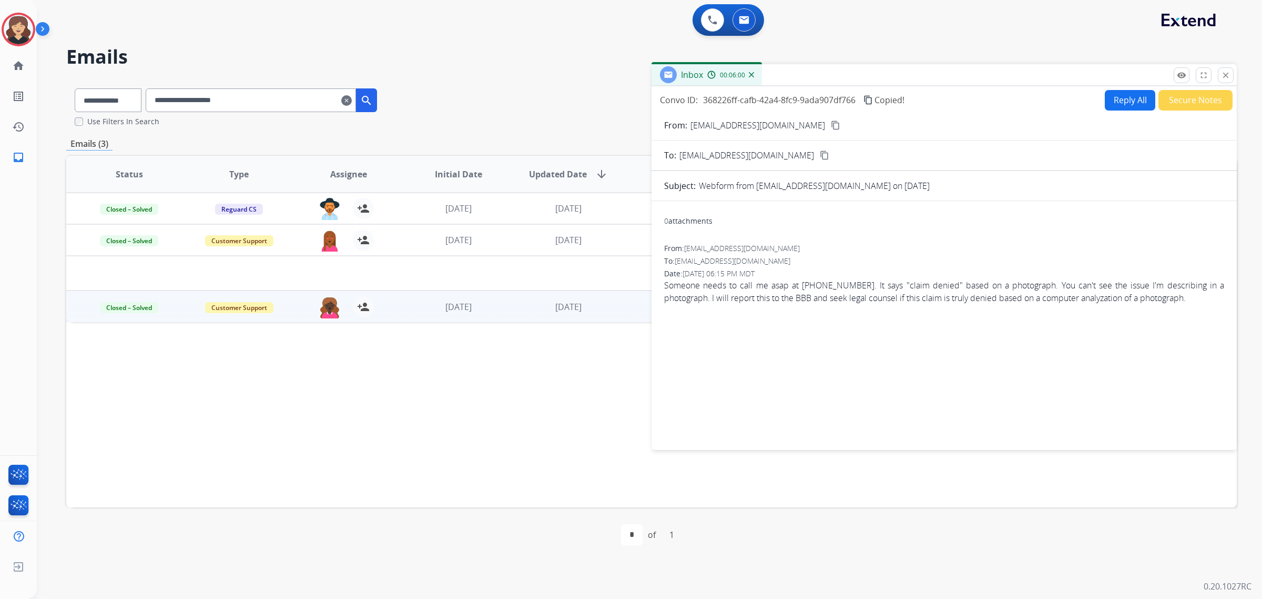
click at [866, 103] on mat-icon "content_copy" at bounding box center [868, 99] width 9 height 9
click at [1229, 72] on mat-icon "close" at bounding box center [1225, 74] width 9 height 9
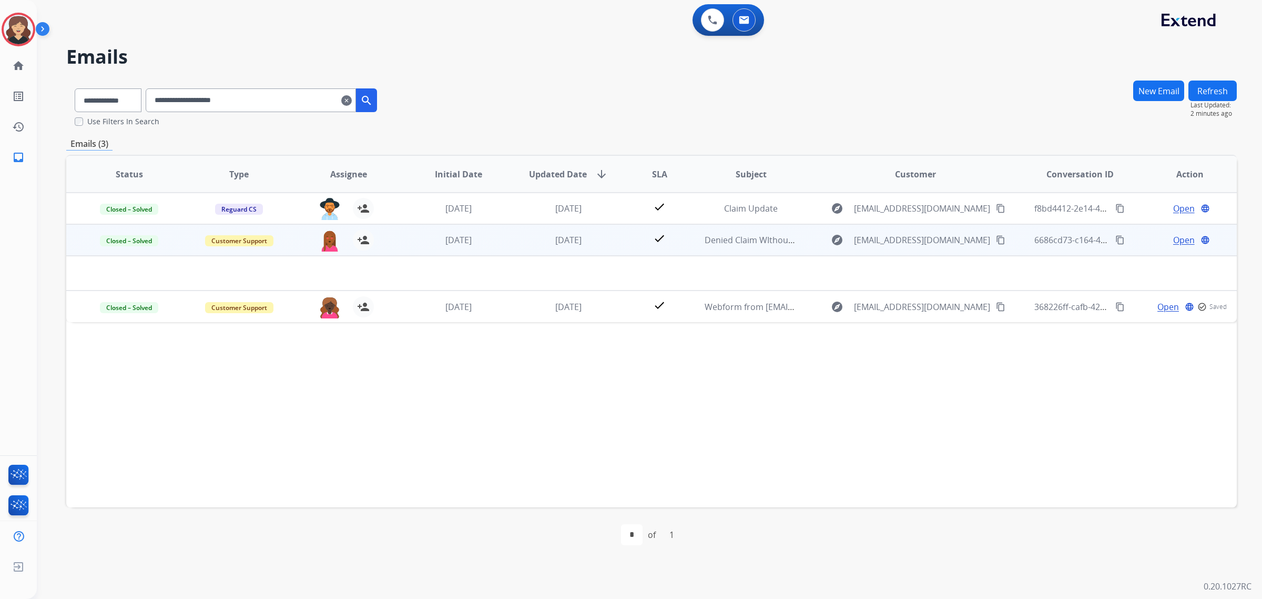
click at [1181, 235] on span "Open" at bounding box center [1184, 240] width 22 height 13
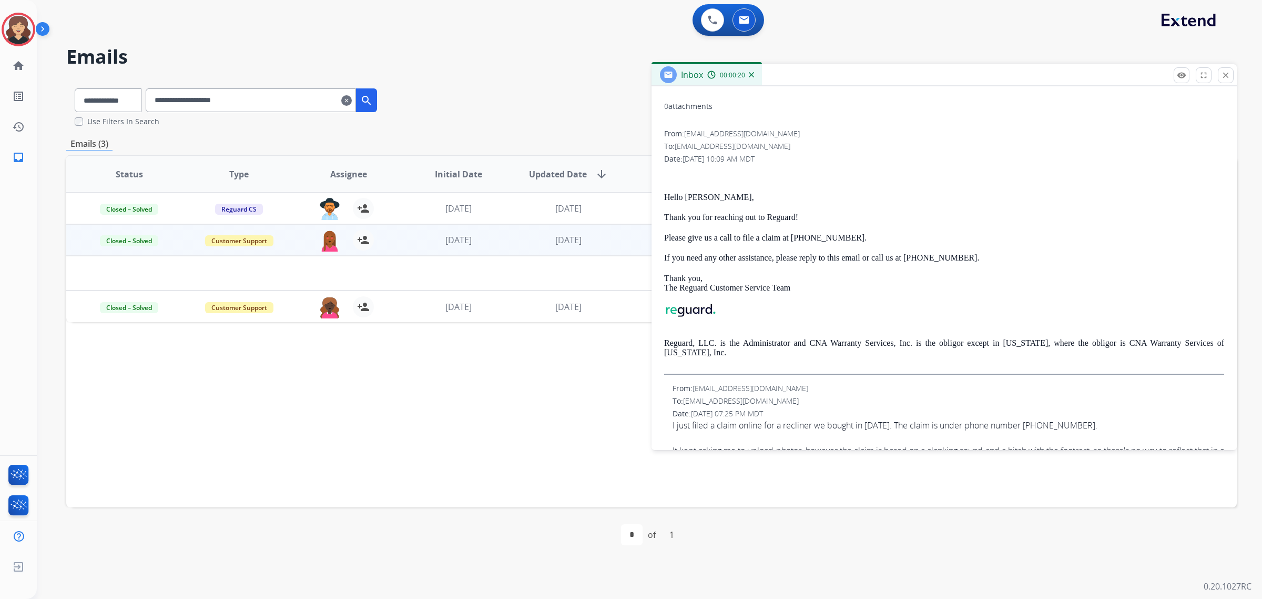
scroll to position [0, 0]
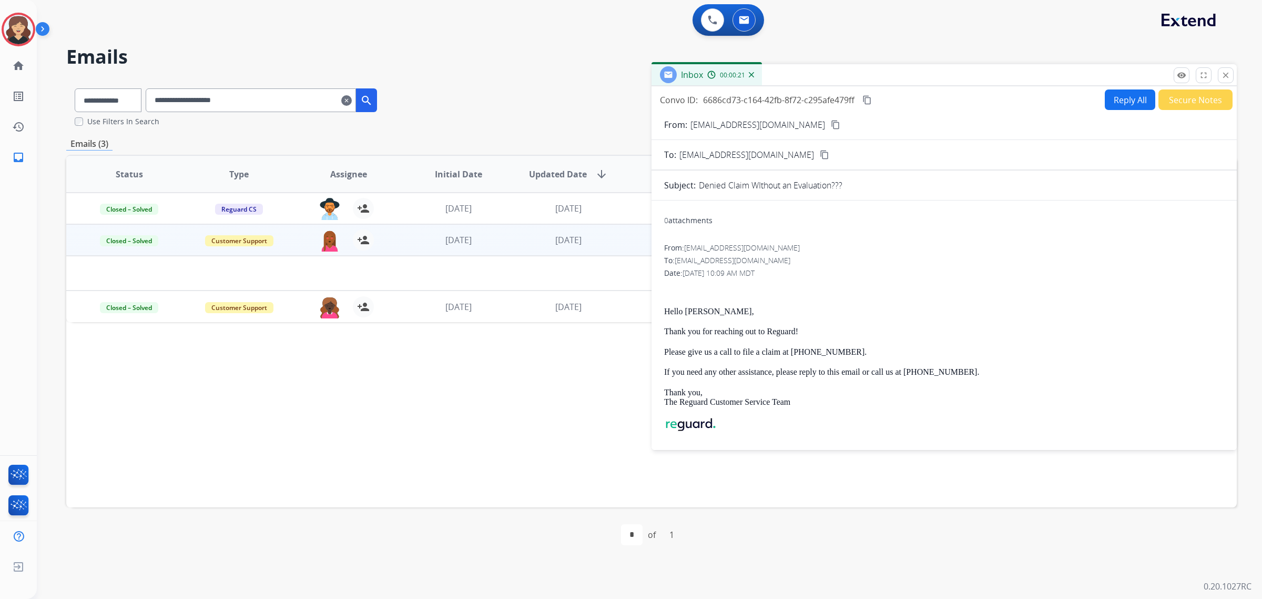
click at [870, 102] on mat-icon "content_copy" at bounding box center [867, 99] width 9 height 9
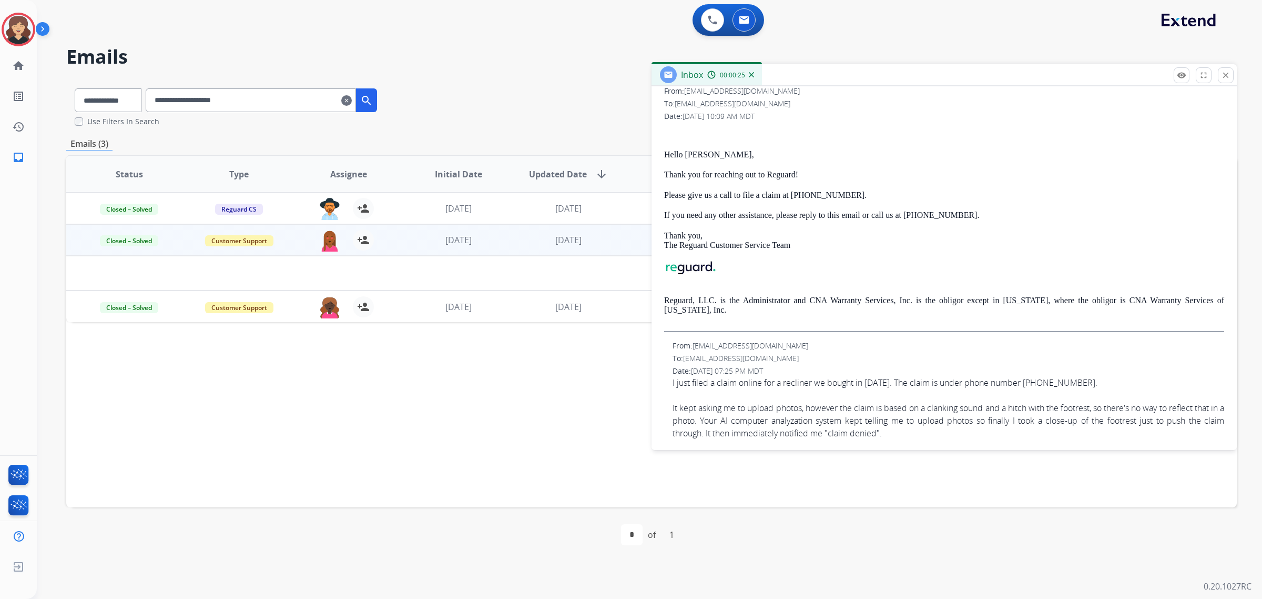
scroll to position [289, 0]
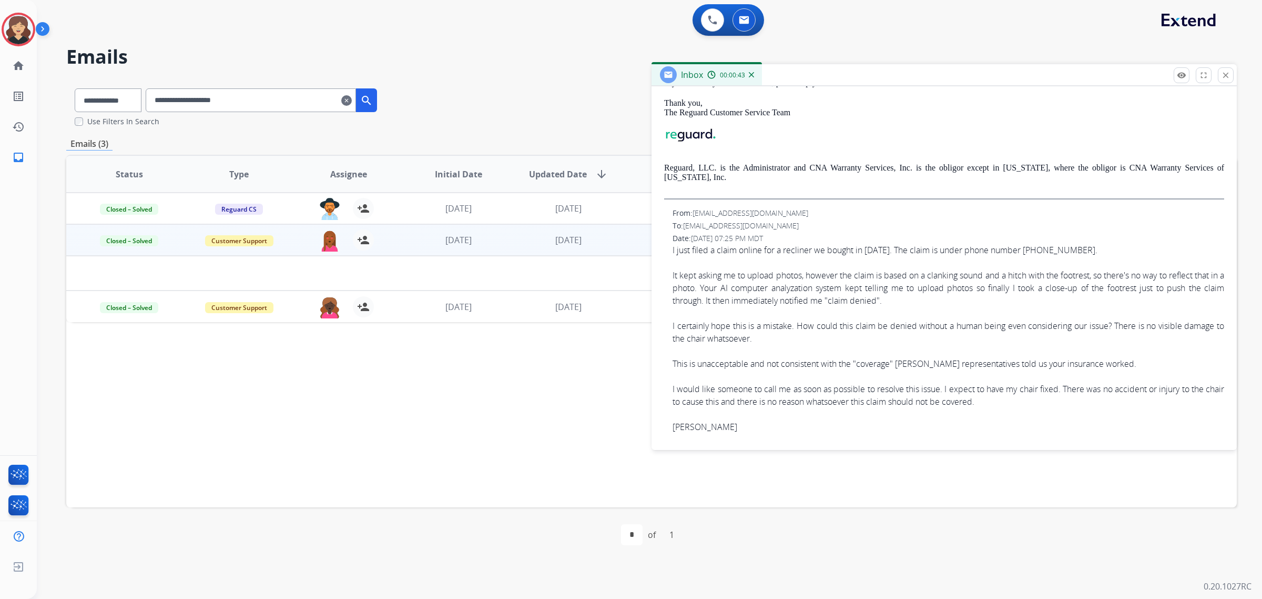
drag, startPoint x: 766, startPoint y: 428, endPoint x: 674, endPoint y: 245, distance: 204.4
click at [674, 245] on div "I just filed a claim online for a recliner we bought in [DATE]. The claim is un…" at bounding box center [949, 338] width 552 height 189
copy div "just filed a claim online for a recliner we bought in [DATE]. The claim is unde…"
click at [838, 195] on div "Hello [PERSON_NAME], Thank you for reaching out to Reguard! Please give us a ca…" at bounding box center [944, 96] width 560 height 205
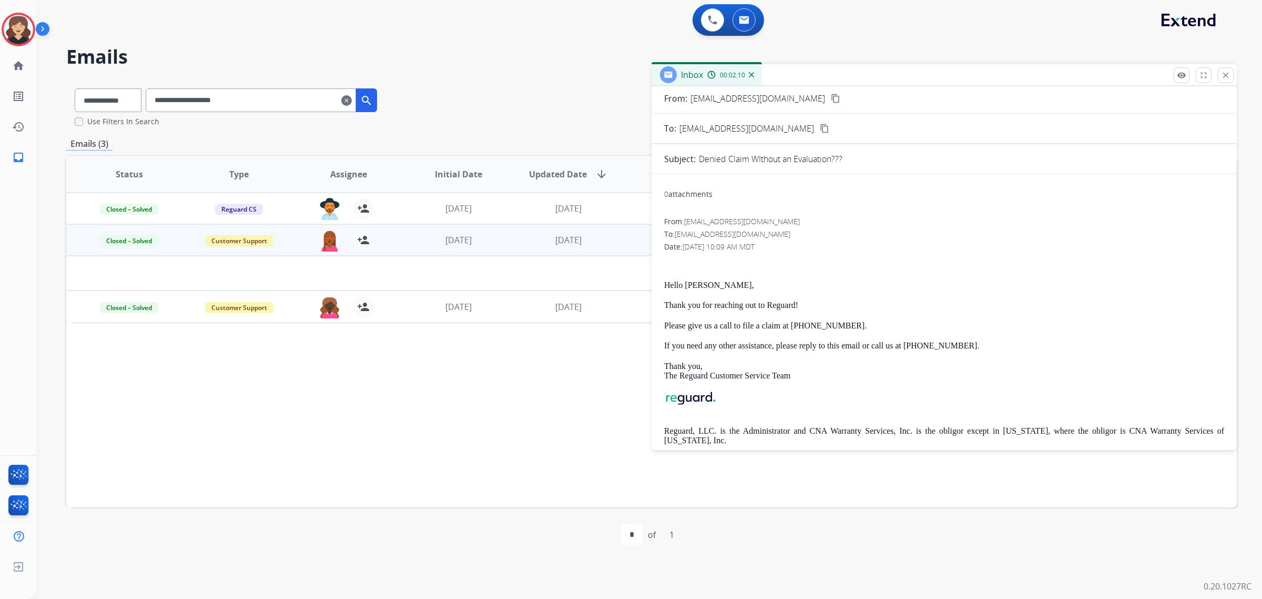
scroll to position [0, 0]
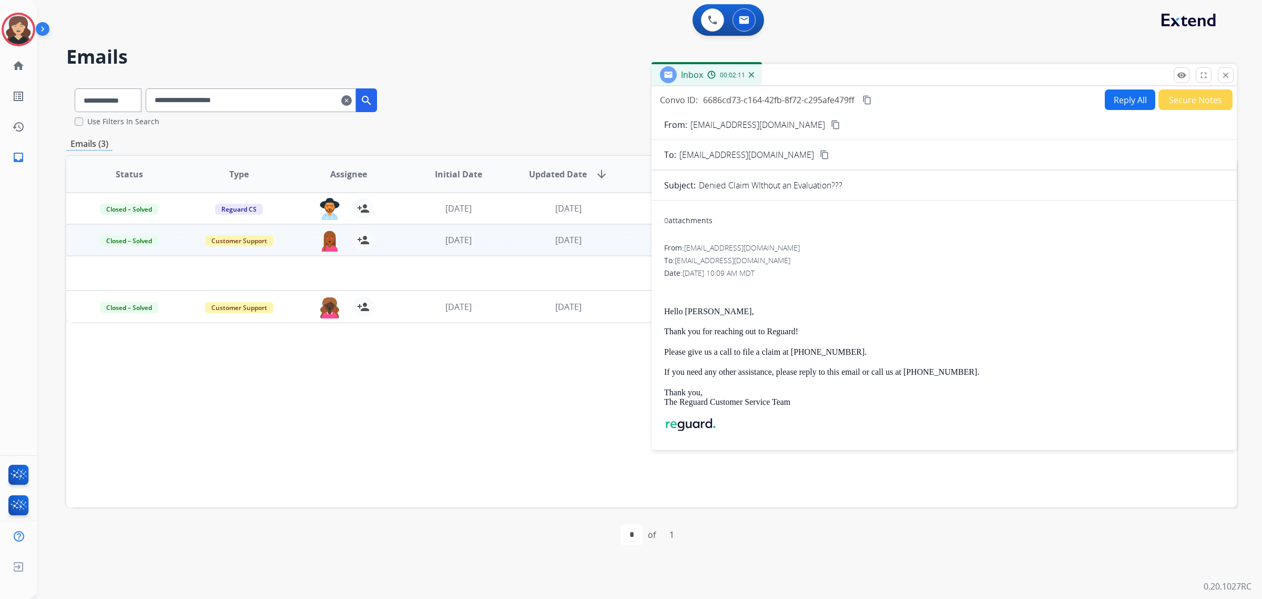
click at [869, 97] on mat-icon "content_copy" at bounding box center [867, 99] width 9 height 9
click at [1233, 73] on div "remove_red_eye Logs fullscreen Expand close Close" at bounding box center [1204, 75] width 60 height 16
click at [1229, 77] on mat-icon "close" at bounding box center [1225, 74] width 9 height 9
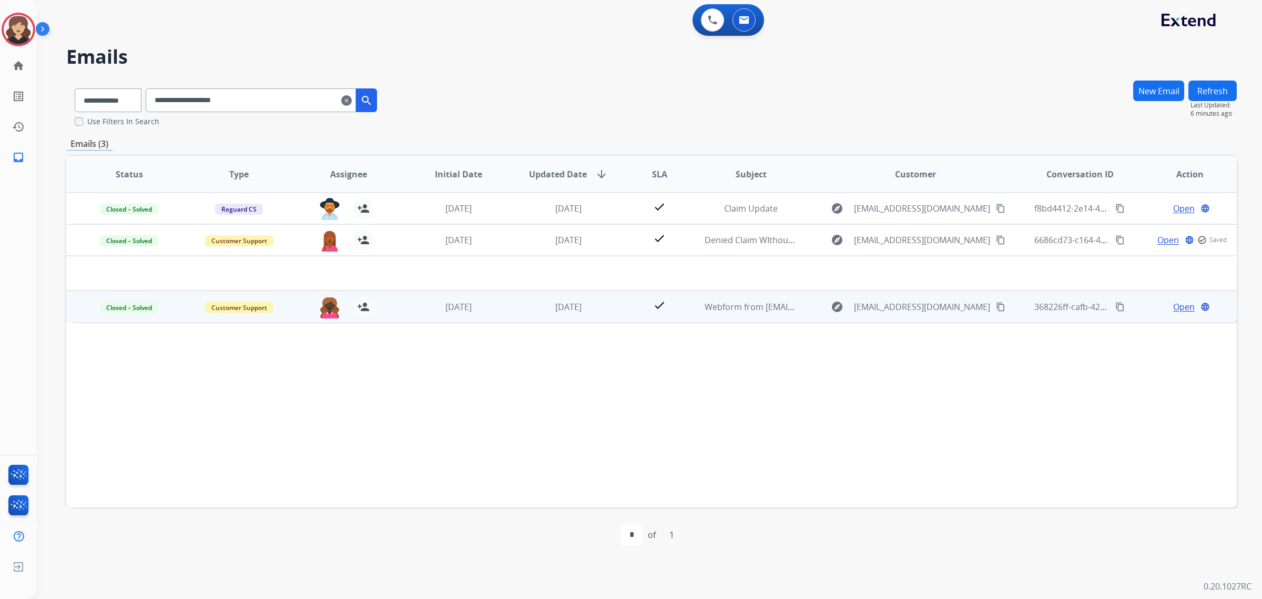
click at [1173, 300] on span "Open" at bounding box center [1184, 306] width 22 height 13
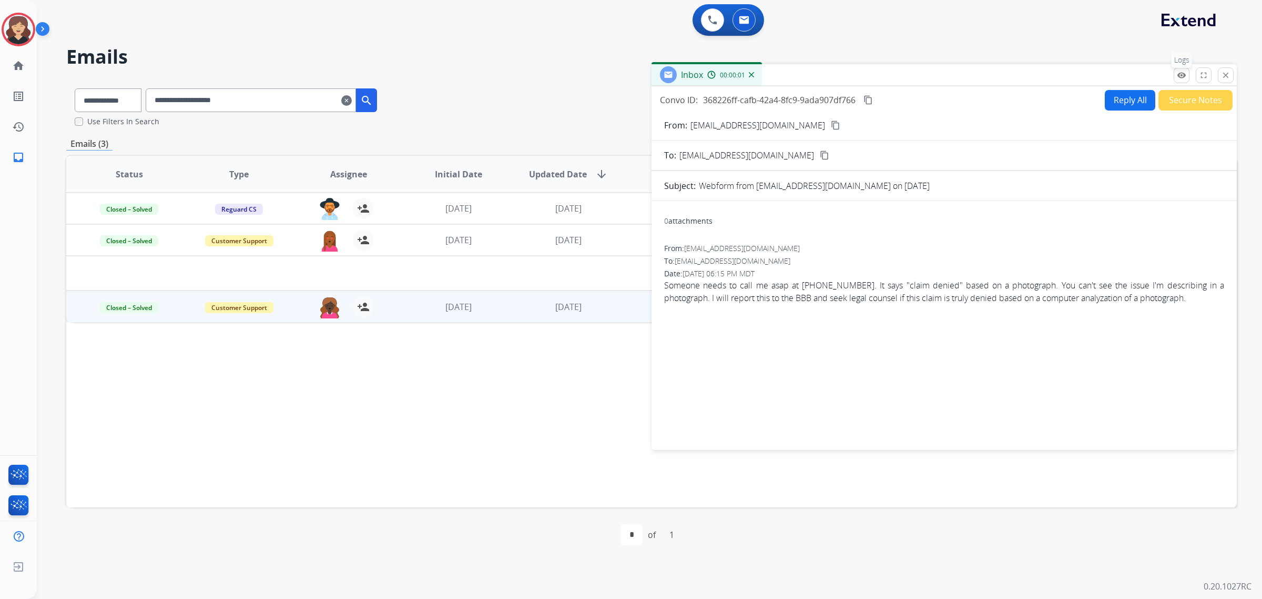
click at [1181, 74] on mat-icon "remove_red_eye" at bounding box center [1181, 74] width 9 height 9
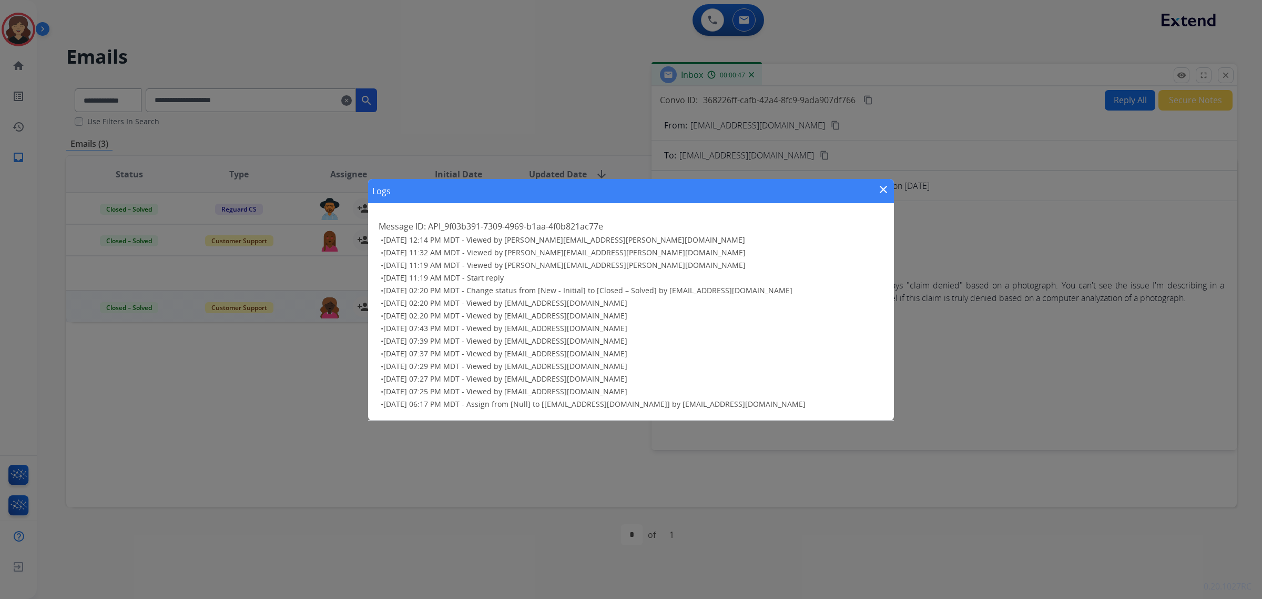
click at [889, 188] on mat-icon "close" at bounding box center [883, 189] width 13 height 13
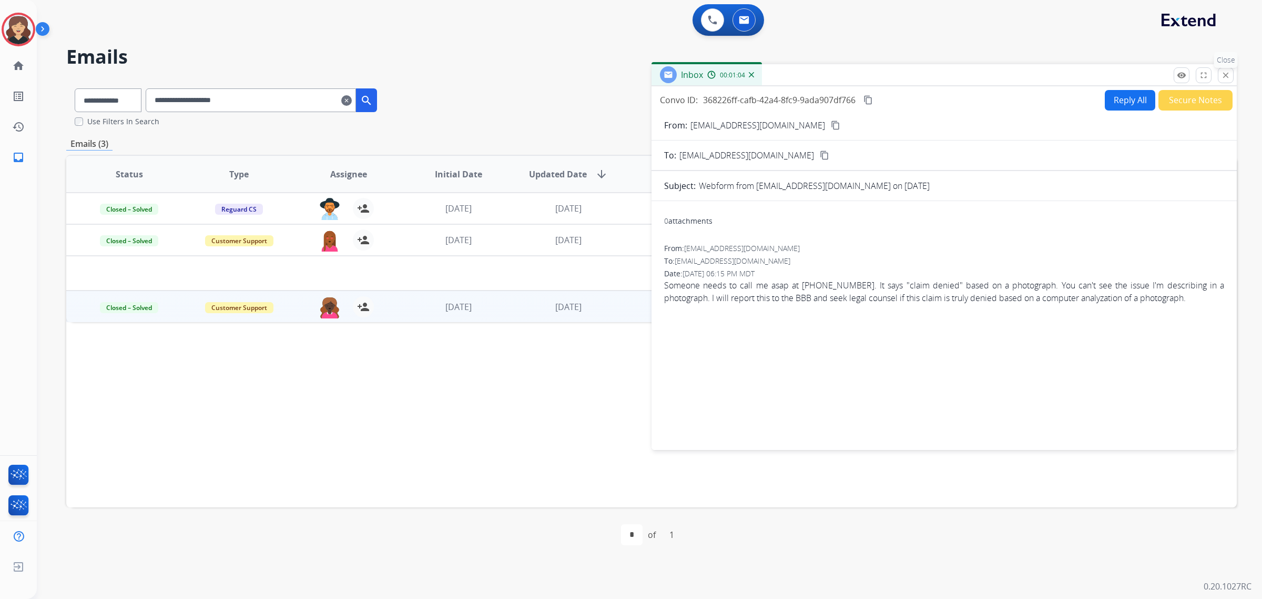
click at [1219, 73] on button "close Close" at bounding box center [1226, 75] width 16 height 16
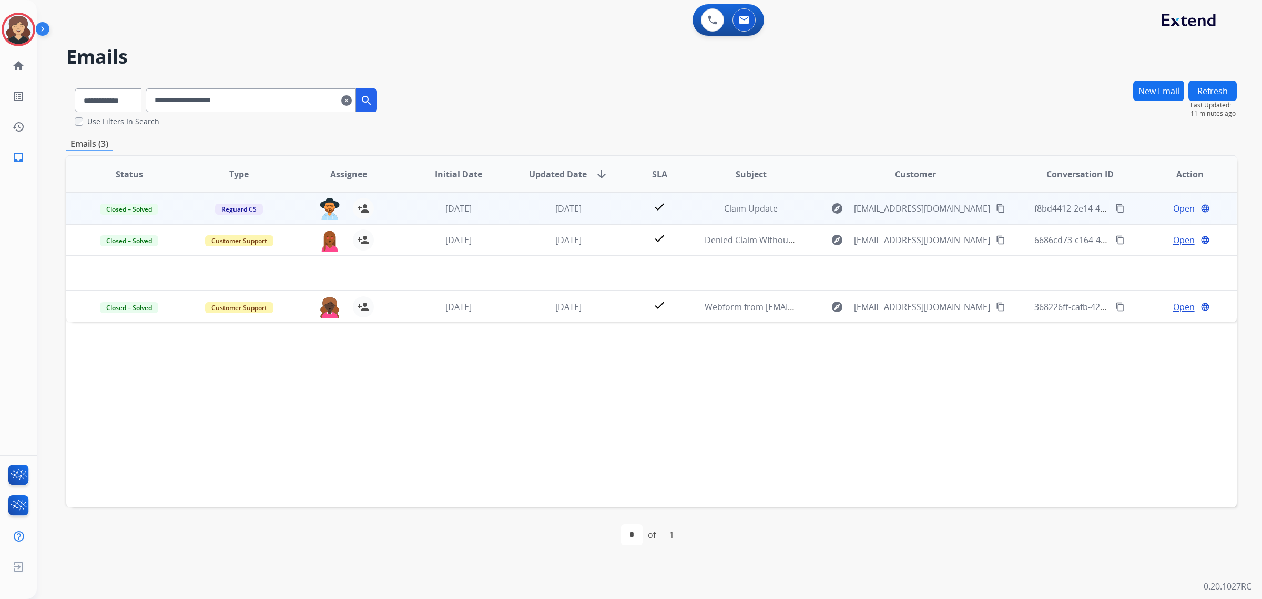
click at [1173, 204] on span "Open" at bounding box center [1184, 208] width 22 height 13
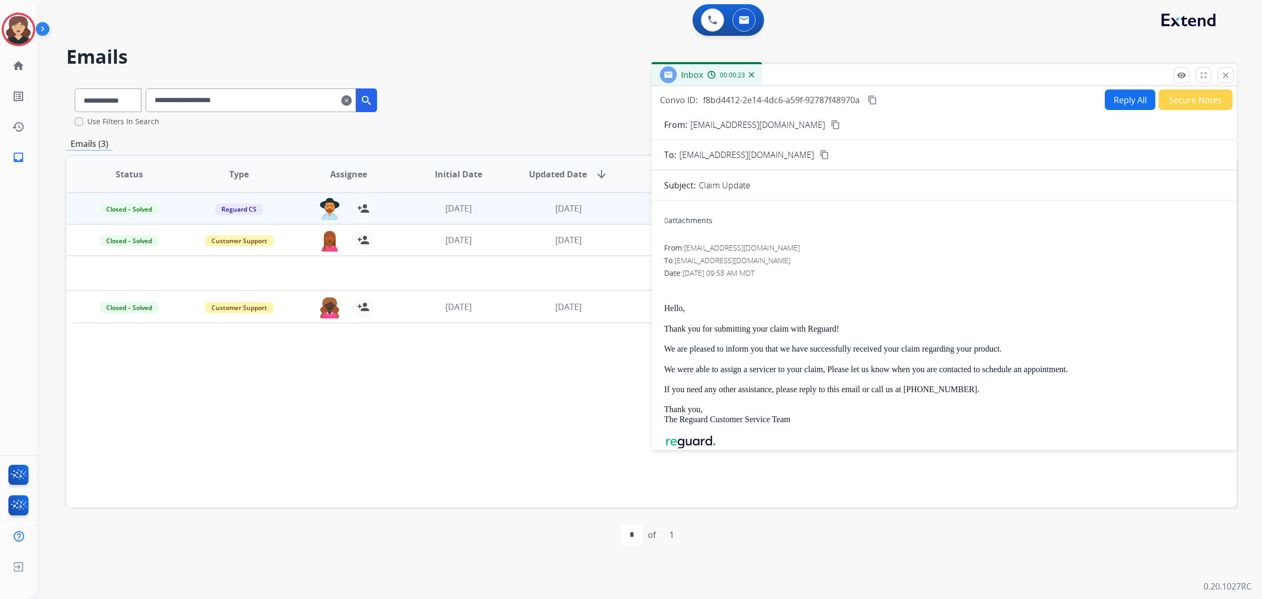
click at [873, 95] on mat-icon "content_copy" at bounding box center [872, 99] width 9 height 9
